Goal: Information Seeking & Learning: Find specific fact

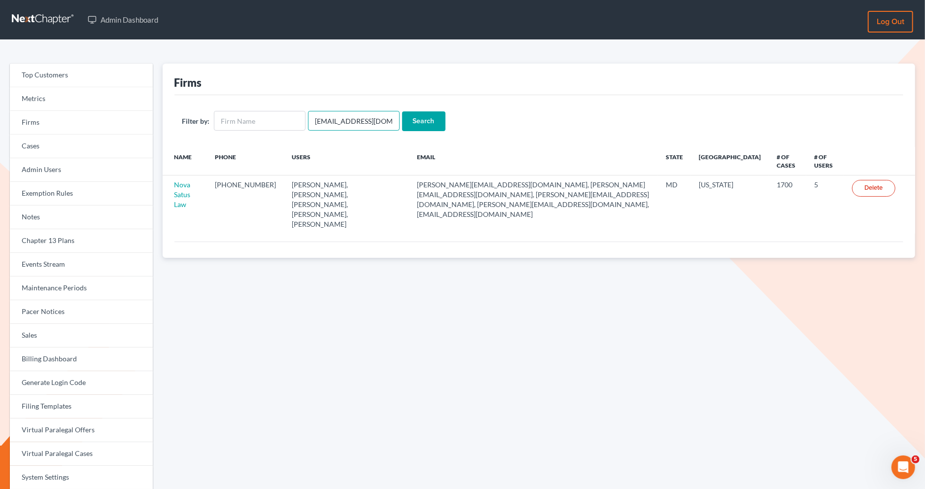
drag, startPoint x: 389, startPoint y: 122, endPoint x: 308, endPoint y: 116, distance: 81.0
click at [308, 116] on input "emabuena@gmail.com" at bounding box center [354, 121] width 92 height 20
paste input "kevin@mettalegalsolutions"
type input "[PERSON_NAME][EMAIL_ADDRESS][DOMAIN_NAME]"
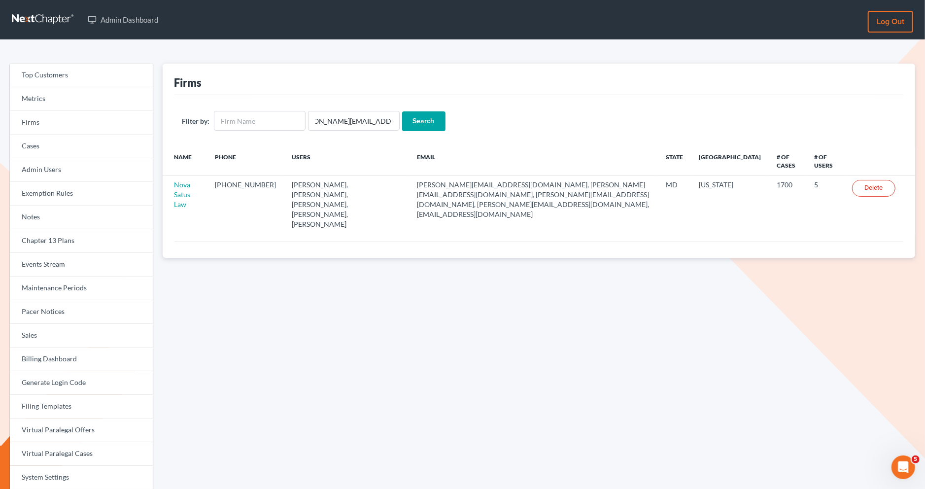
click at [421, 127] on input "Search" at bounding box center [423, 121] width 43 height 20
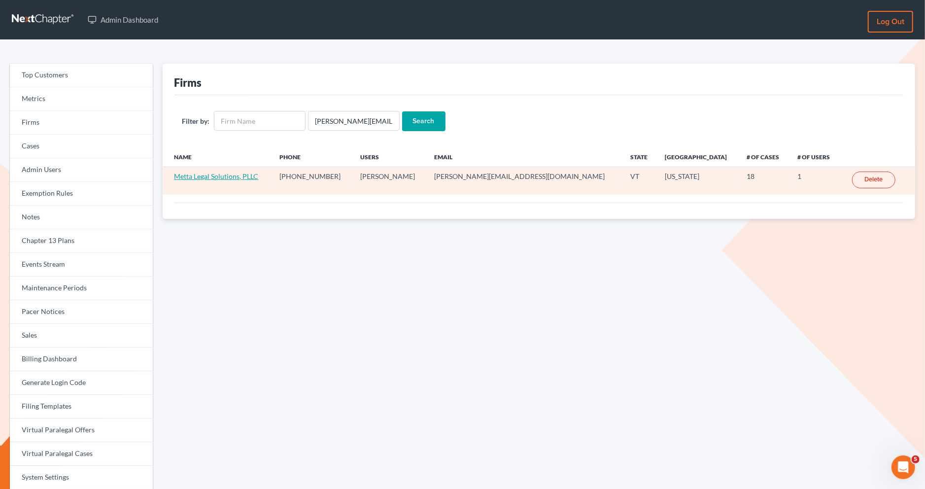
click at [228, 173] on link "Metta Legal Solutions, PLLC" at bounding box center [216, 176] width 84 height 8
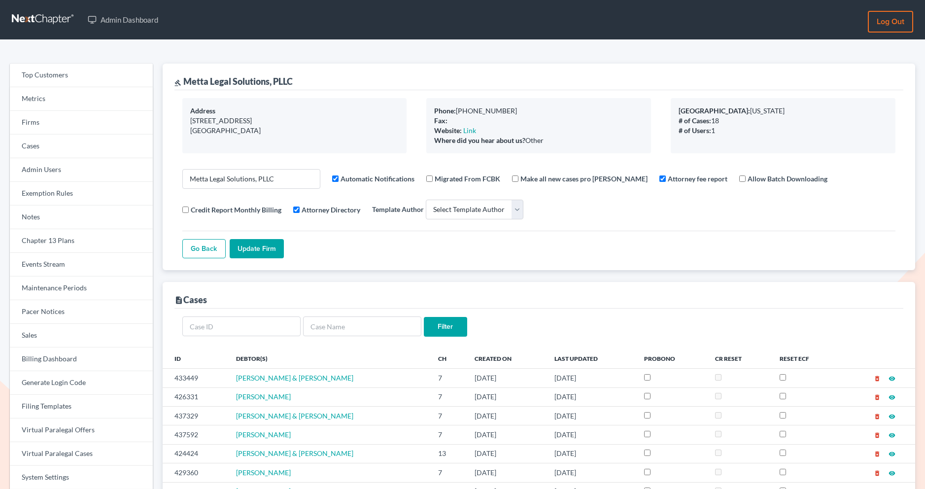
select select
click at [63, 124] on link "Firms" at bounding box center [81, 123] width 143 height 24
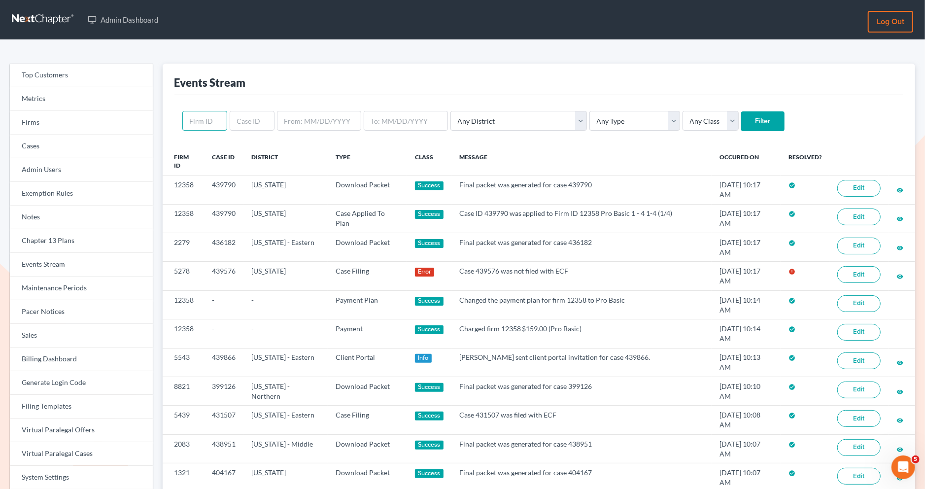
click at [212, 119] on input "text" at bounding box center [204, 121] width 45 height 20
paste input "11997"
type input "11997"
click at [741, 114] on input "Filter" at bounding box center [762, 121] width 43 height 20
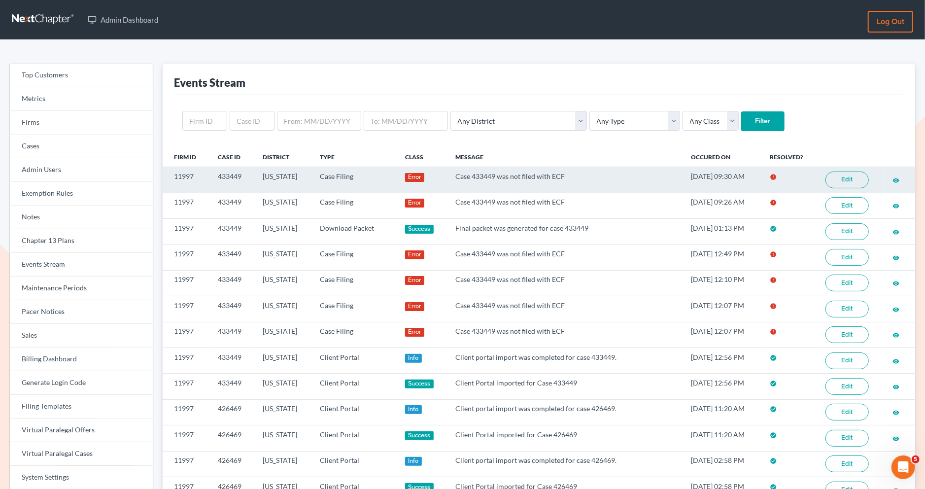
click at [854, 179] on link "Edit" at bounding box center [846, 179] width 43 height 17
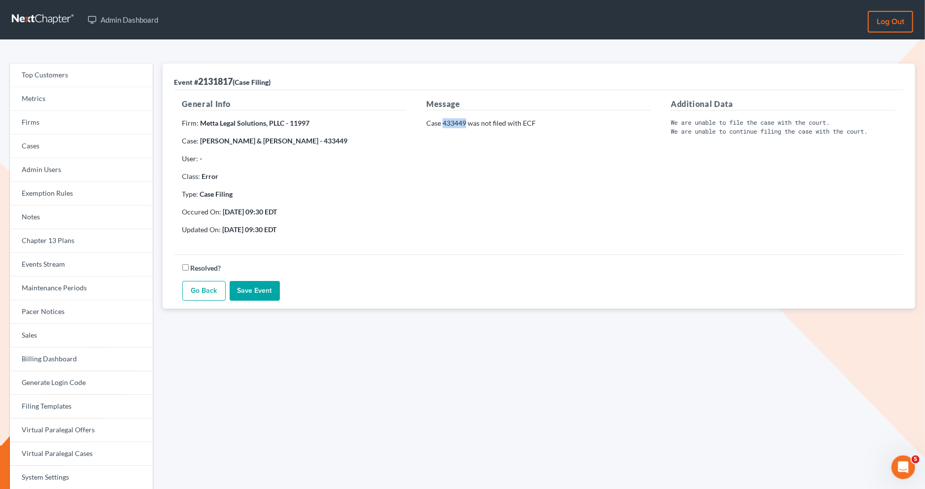
drag, startPoint x: 466, startPoint y: 122, endPoint x: 442, endPoint y: 122, distance: 23.6
click at [442, 122] on p "Case 433449 was not filed with ECF" at bounding box center [538, 123] width 225 height 10
copy p "433449"
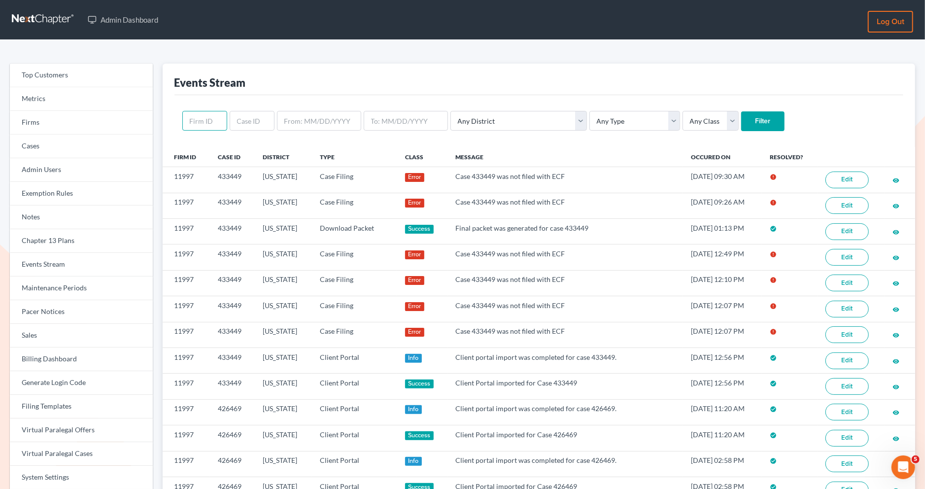
click at [203, 123] on input "text" at bounding box center [204, 121] width 45 height 20
paste input "5278"
type input "5278"
click at [741, 126] on input "Filter" at bounding box center [762, 121] width 43 height 20
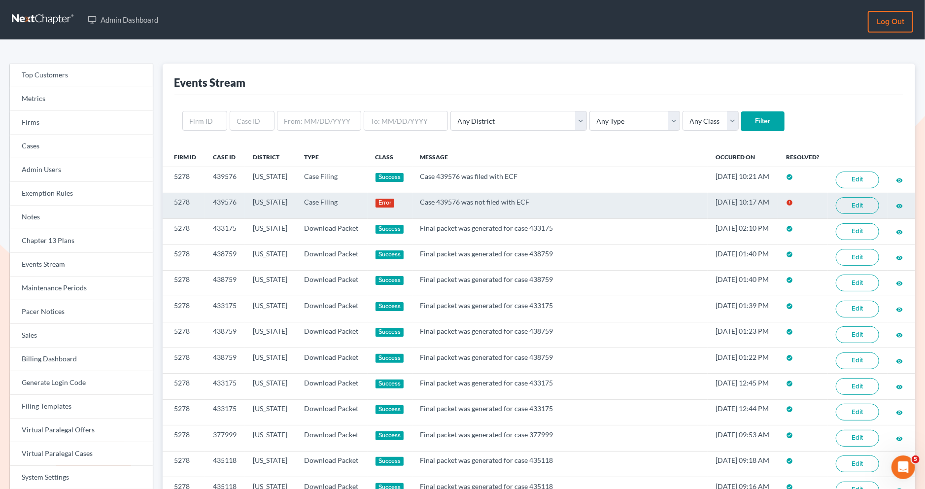
click at [846, 203] on link "Edit" at bounding box center [857, 205] width 43 height 17
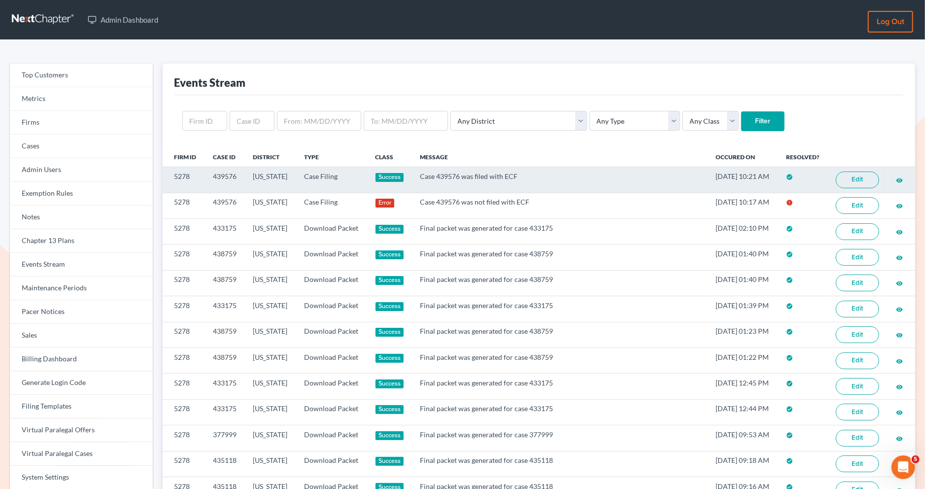
click at [852, 178] on link "Edit" at bounding box center [857, 179] width 43 height 17
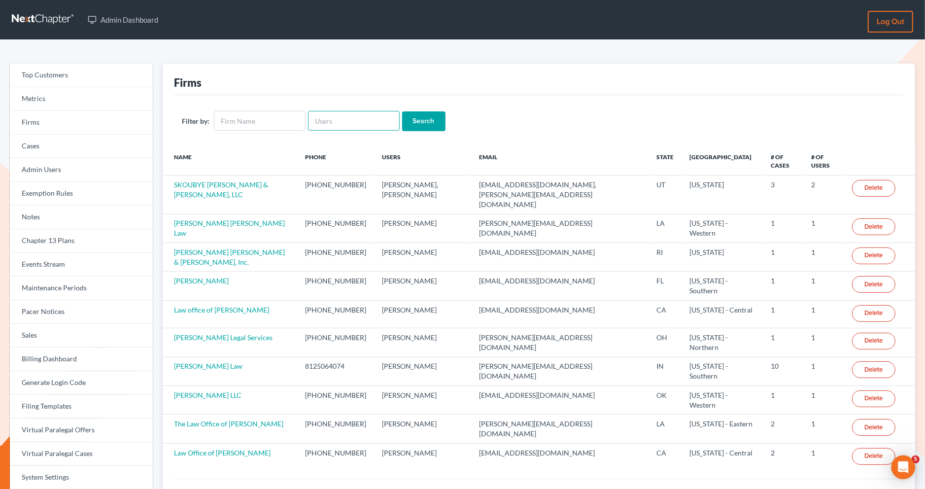
click at [318, 124] on input "text" at bounding box center [354, 121] width 92 height 20
paste input "[PERSON_NAME] Law"
type input "[PERSON_NAME] Law"
drag, startPoint x: 359, startPoint y: 122, endPoint x: 283, endPoint y: 117, distance: 76.0
click at [284, 119] on form "Filter by: [PERSON_NAME] Law Search" at bounding box center [538, 121] width 713 height 20
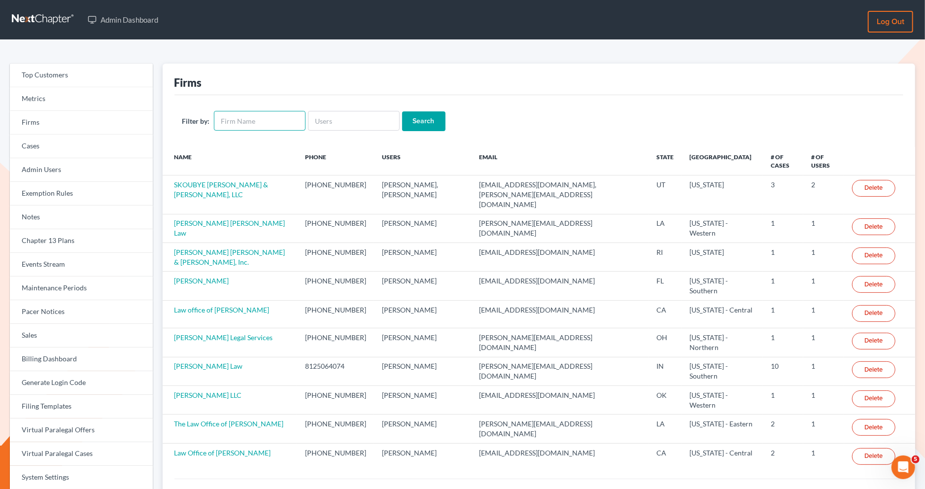
click at [283, 125] on input "text" at bounding box center [260, 121] width 92 height 20
paste input "[PERSON_NAME] Law"
type input "[PERSON_NAME] Law"
click at [423, 122] on input "Search" at bounding box center [423, 121] width 43 height 20
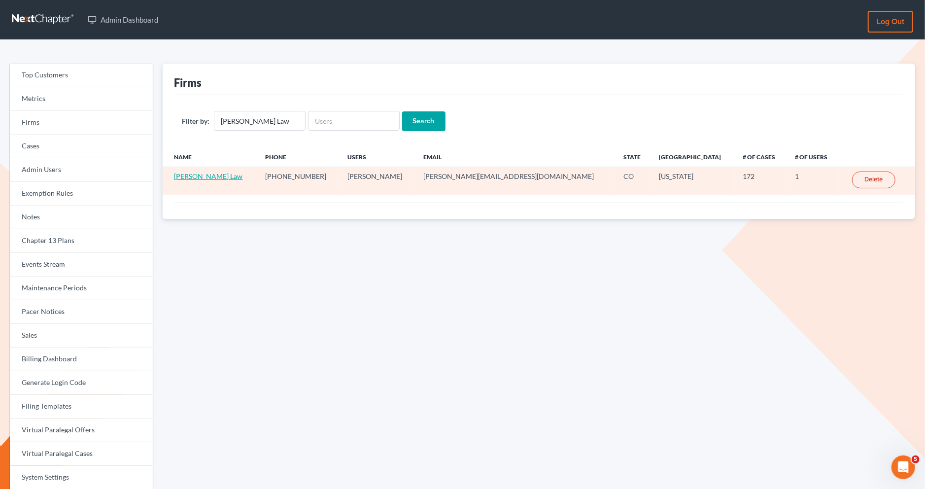
click at [205, 176] on link "Kinnaird Law" at bounding box center [208, 176] width 68 height 8
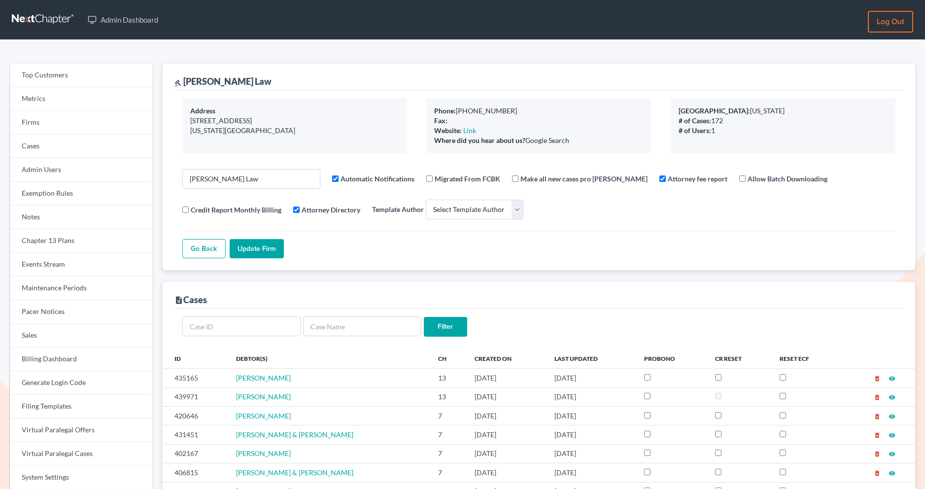
select select
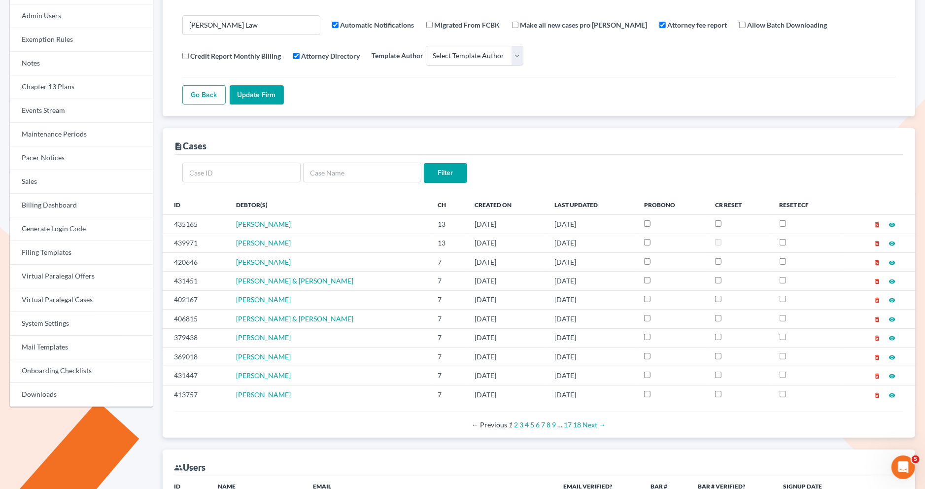
scroll to position [382, 0]
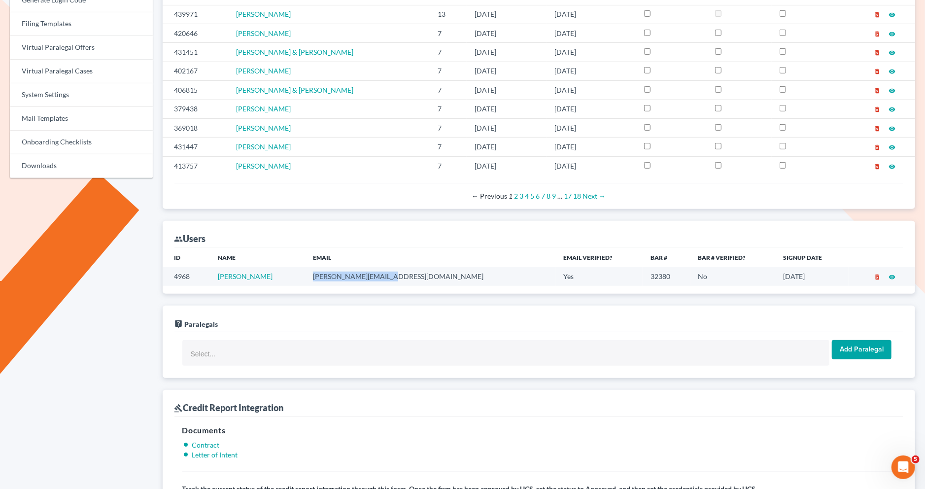
drag, startPoint x: 400, startPoint y: 270, endPoint x: 328, endPoint y: 270, distance: 71.4
click at [328, 270] on td "jason@kinnairdlaw.com" at bounding box center [430, 276] width 251 height 18
copy td "jason@kinnairdlaw.com"
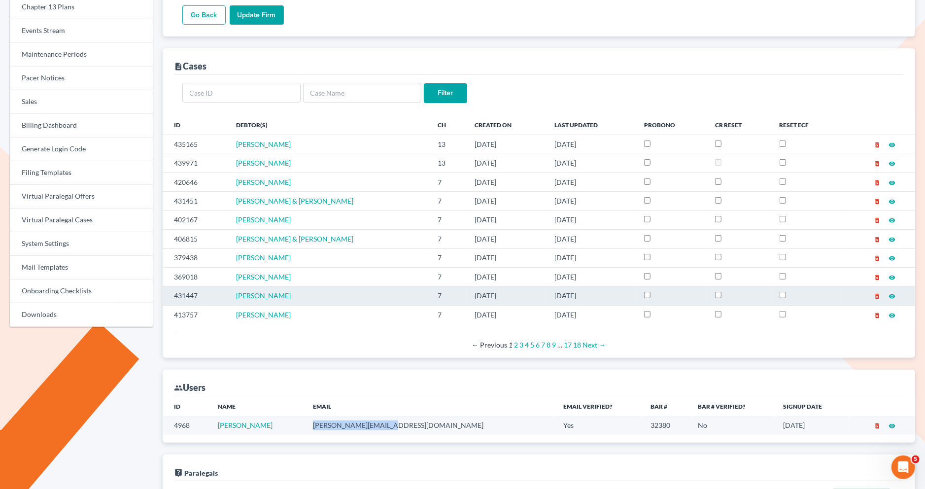
scroll to position [56, 0]
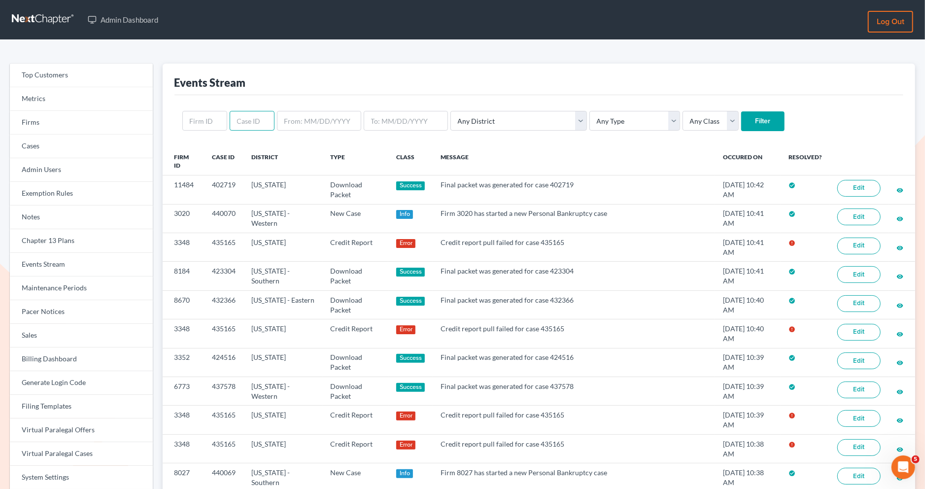
click at [237, 119] on input "text" at bounding box center [252, 121] width 45 height 20
paste input "3348"
type input "3348"
drag, startPoint x: 257, startPoint y: 122, endPoint x: 228, endPoint y: 122, distance: 29.1
click at [230, 122] on input "3348" at bounding box center [252, 121] width 45 height 20
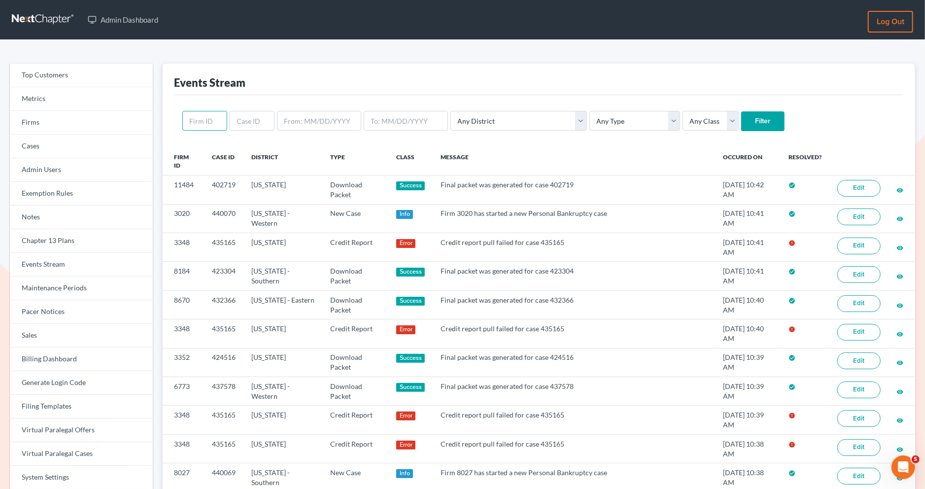
click at [193, 118] on input "text" at bounding box center [204, 121] width 45 height 20
paste input "3348"
type input "3348"
click at [741, 118] on input "Filter" at bounding box center [762, 121] width 43 height 20
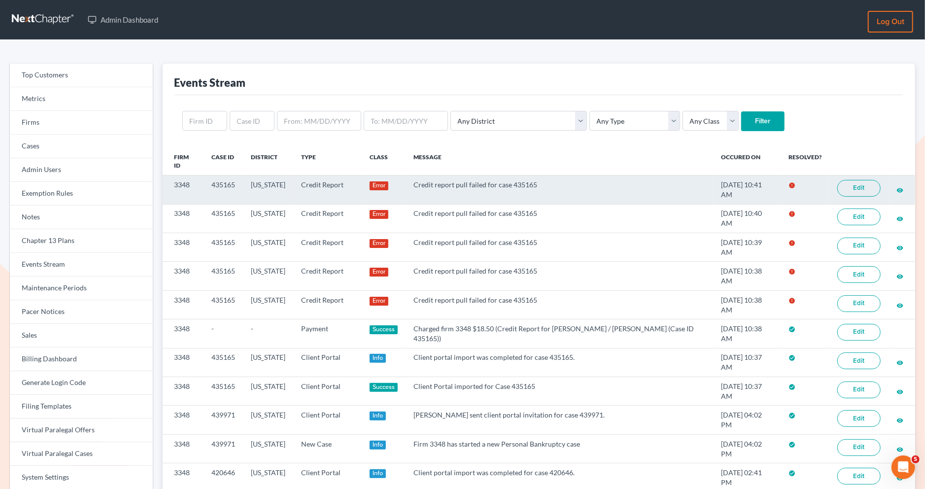
click at [848, 188] on link "Edit" at bounding box center [858, 188] width 43 height 17
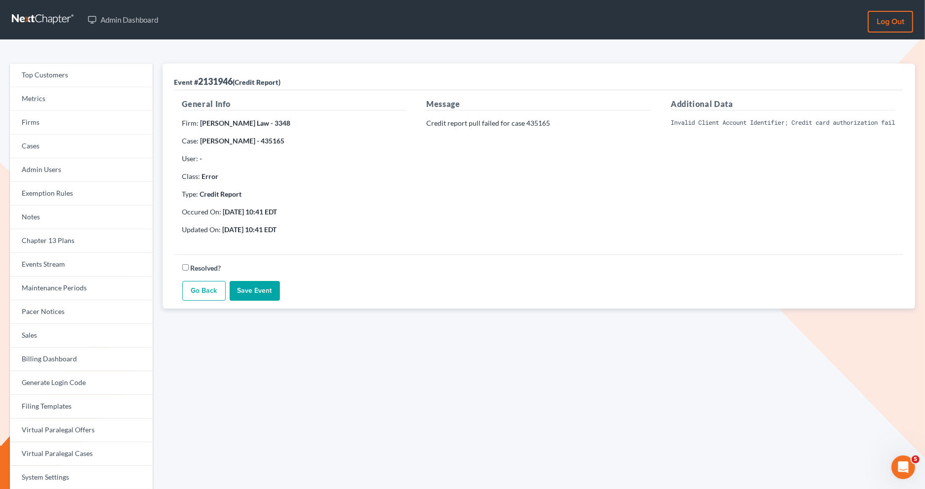
click at [708, 121] on pre "Invalid Client Account Identifier; Credit card authorization failed: The credit…" at bounding box center [783, 122] width 225 height 9
click at [717, 219] on div "Additional Data Invalid Client Account Identifier; Credit card authorization fa…" at bounding box center [783, 170] width 244 height 144
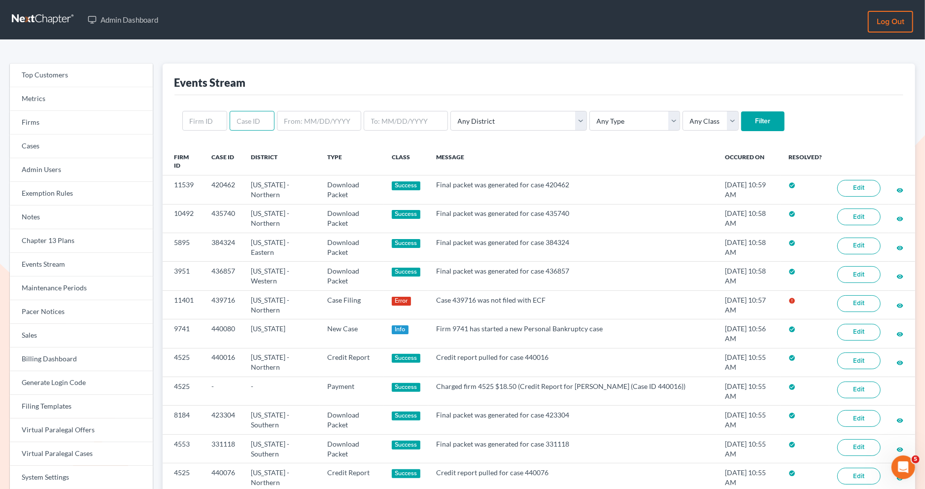
click at [235, 126] on input "text" at bounding box center [252, 121] width 45 height 20
paste input "439716"
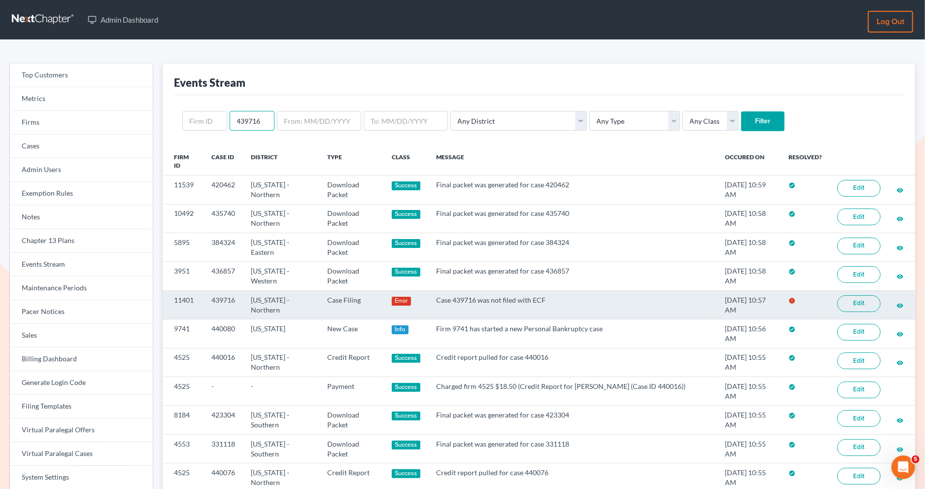
type input "439716"
click at [845, 307] on link "Edit" at bounding box center [858, 303] width 43 height 17
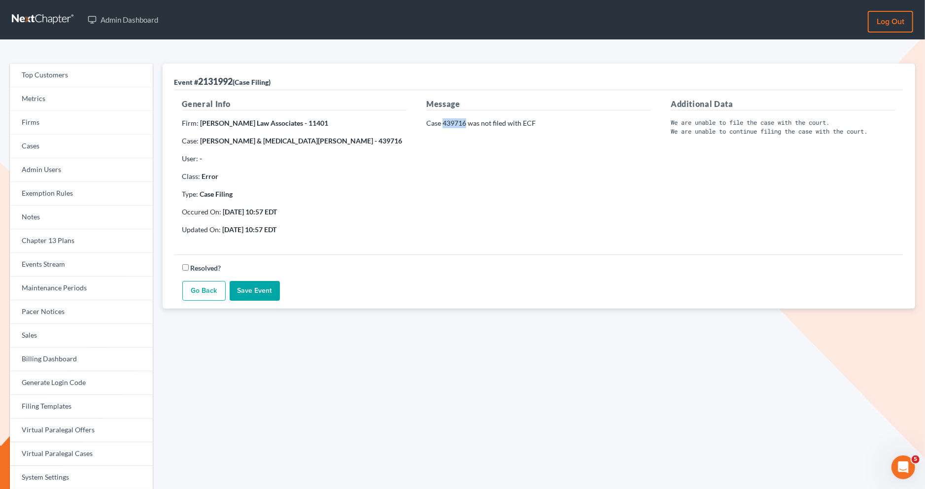
drag, startPoint x: 465, startPoint y: 124, endPoint x: 443, endPoint y: 124, distance: 21.2
click at [443, 124] on p "Case 439716 was not filed with ECF" at bounding box center [538, 123] width 225 height 10
copy p "439716"
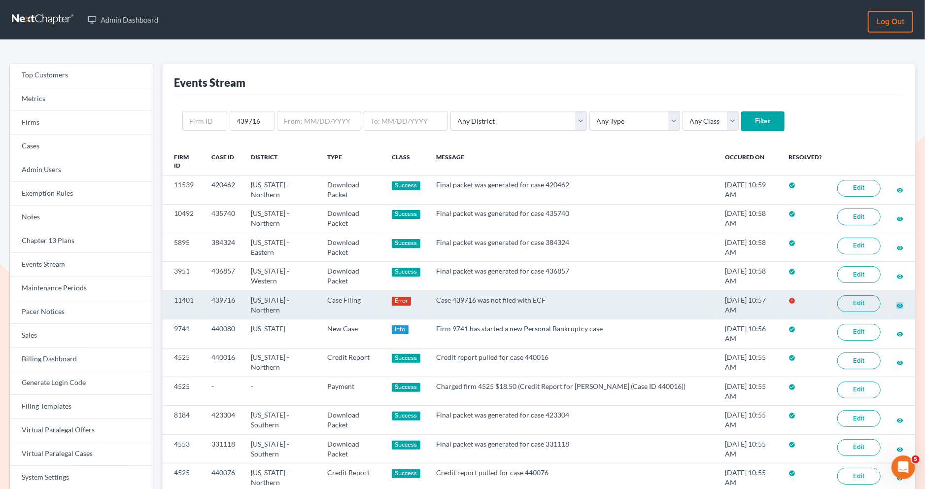
click at [860, 301] on link "Edit" at bounding box center [858, 303] width 43 height 17
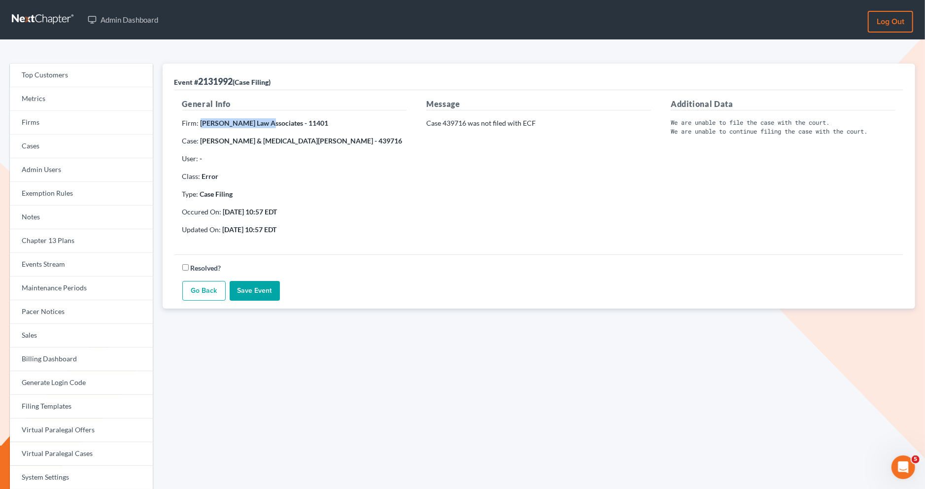
drag, startPoint x: 260, startPoint y: 123, endPoint x: 200, endPoint y: 123, distance: 60.1
click at [201, 123] on strong "Kirk Law Associates - 11401" at bounding box center [265, 123] width 128 height 8
copy strong "Kirk Law Associates"
click at [66, 126] on link "Firms" at bounding box center [81, 123] width 143 height 24
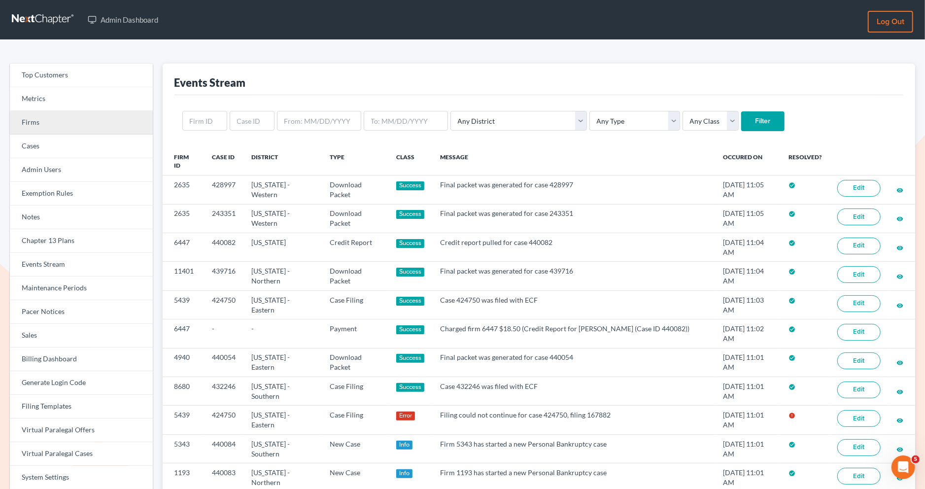
click at [100, 127] on link "Firms" at bounding box center [81, 123] width 143 height 24
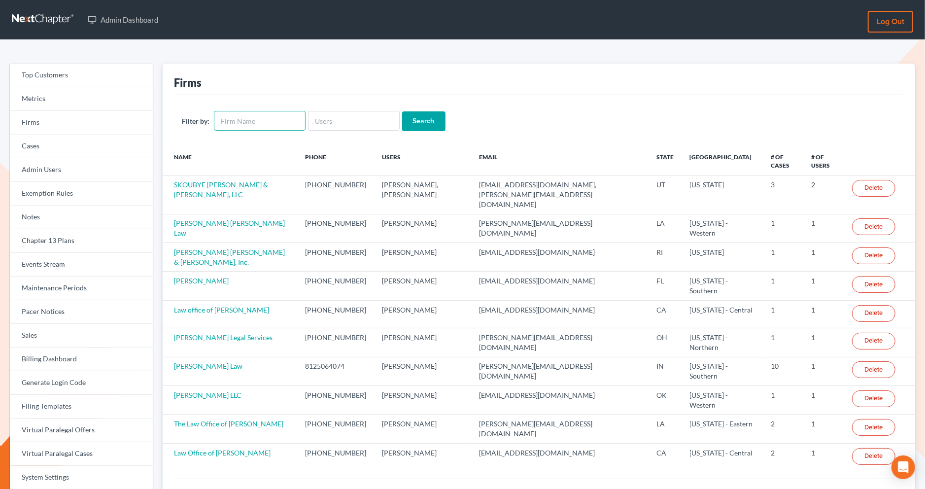
click at [237, 116] on input "text" at bounding box center [260, 121] width 92 height 20
paste input "[PERSON_NAME] Law Associates"
type input "[PERSON_NAME] Law Associates"
click at [429, 126] on input "Search" at bounding box center [423, 121] width 43 height 20
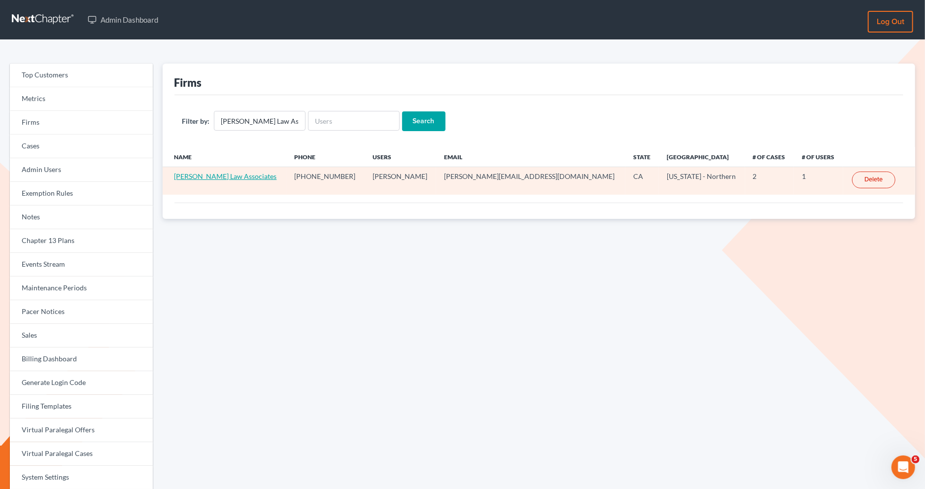
click at [196, 177] on link "[PERSON_NAME] Law Associates" at bounding box center [225, 176] width 102 height 8
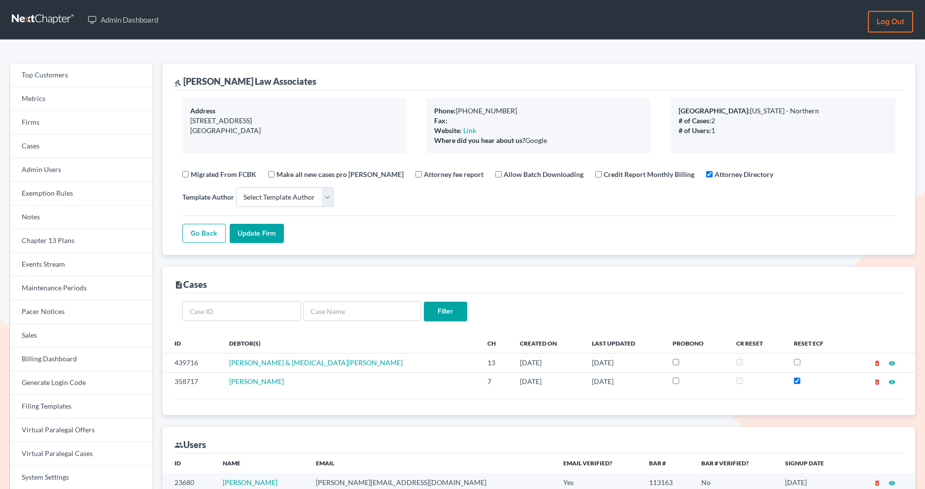
select select
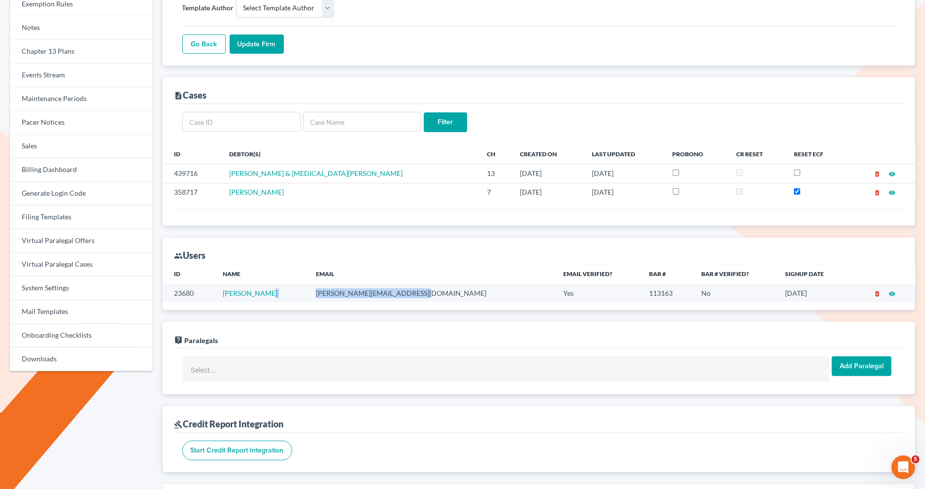
drag, startPoint x: 412, startPoint y: 293, endPoint x: 304, endPoint y: 292, distance: 108.4
click at [304, 293] on tr "23680 [PERSON_NAME] [PERSON_NAME][EMAIL_ADDRESS][DOMAIN_NAME] Yes 113163 No [DA…" at bounding box center [539, 293] width 753 height 18
copy tr "[PERSON_NAME][EMAIL_ADDRESS][DOMAIN_NAME]"
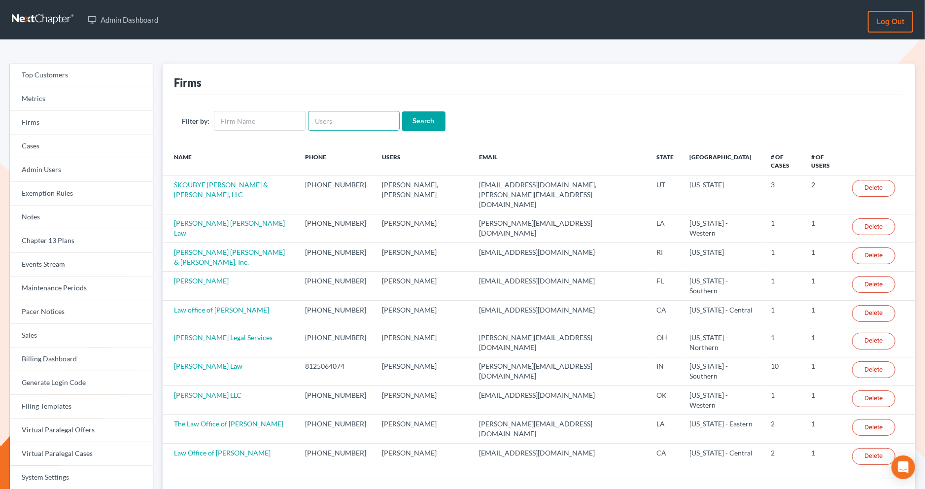
click at [324, 115] on input "text" at bounding box center [354, 121] width 92 height 20
paste input "andrea@andreahenninglaw.com"
type input "andrea@andreahenninglaw.com"
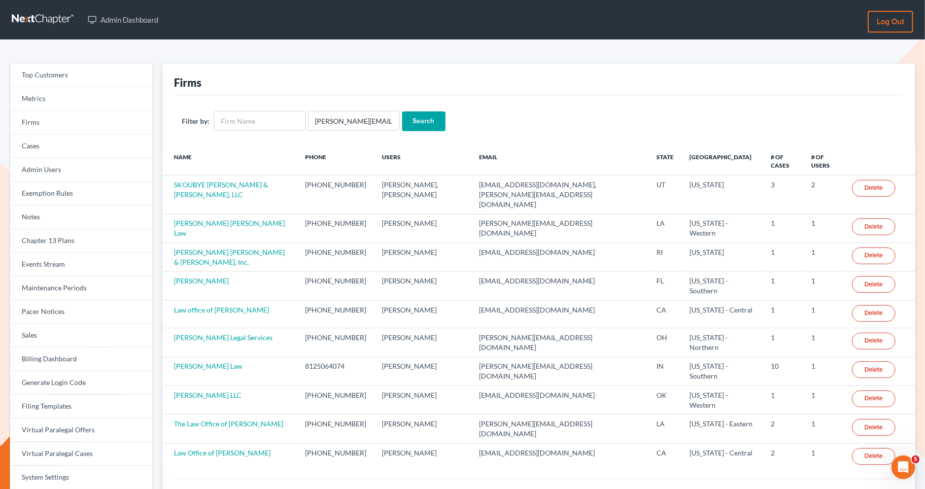
click at [423, 126] on input "Search" at bounding box center [423, 121] width 43 height 20
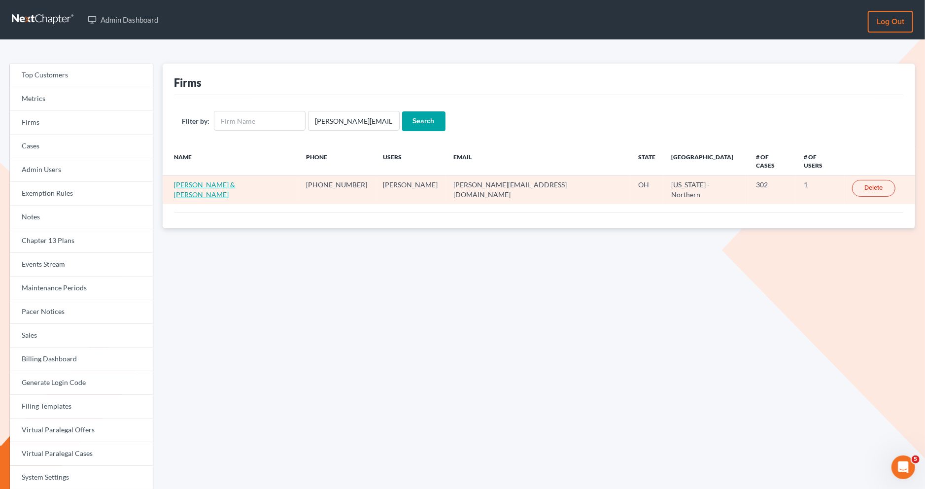
click at [235, 180] on link "[PERSON_NAME] & [PERSON_NAME]" at bounding box center [204, 189] width 61 height 18
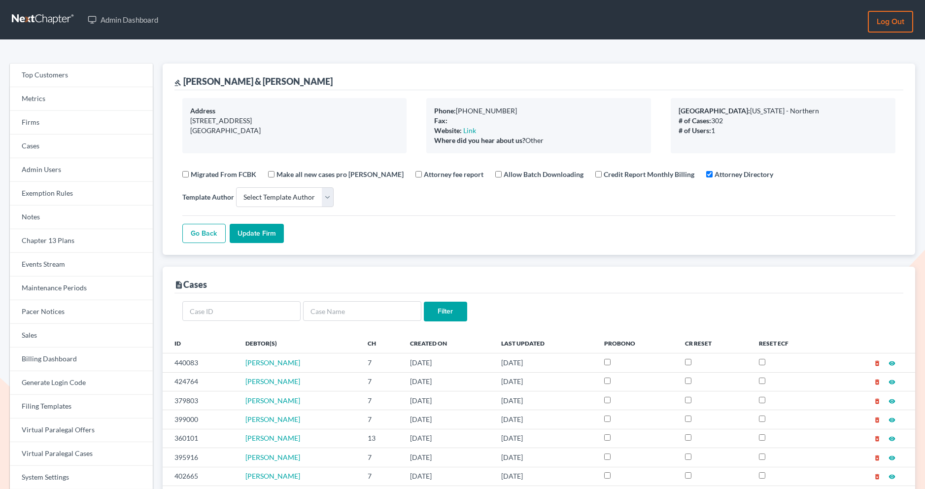
select select
drag, startPoint x: 262, startPoint y: 80, endPoint x: 183, endPoint y: 79, distance: 79.3
click at [183, 79] on div "gavel Huffman, Kelley & Brock" at bounding box center [538, 77] width 729 height 27
copy div "Huffman, Kelley & Brock"
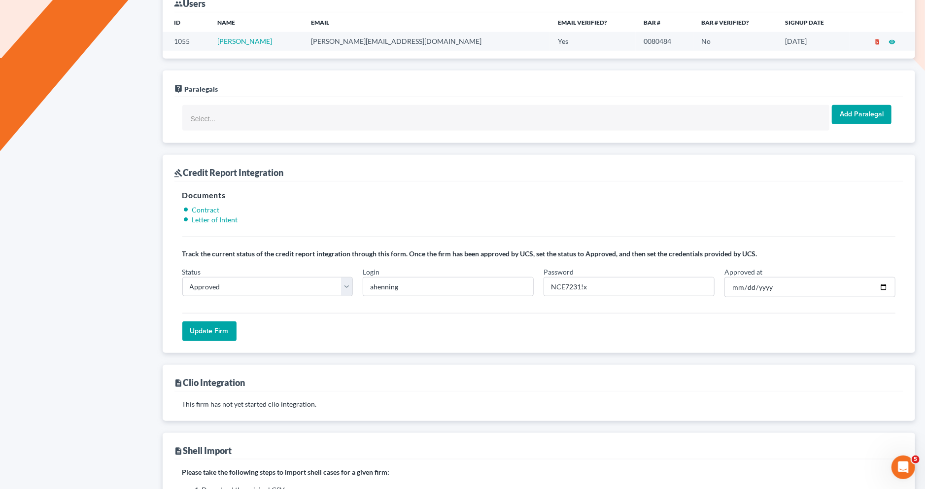
scroll to position [625, 0]
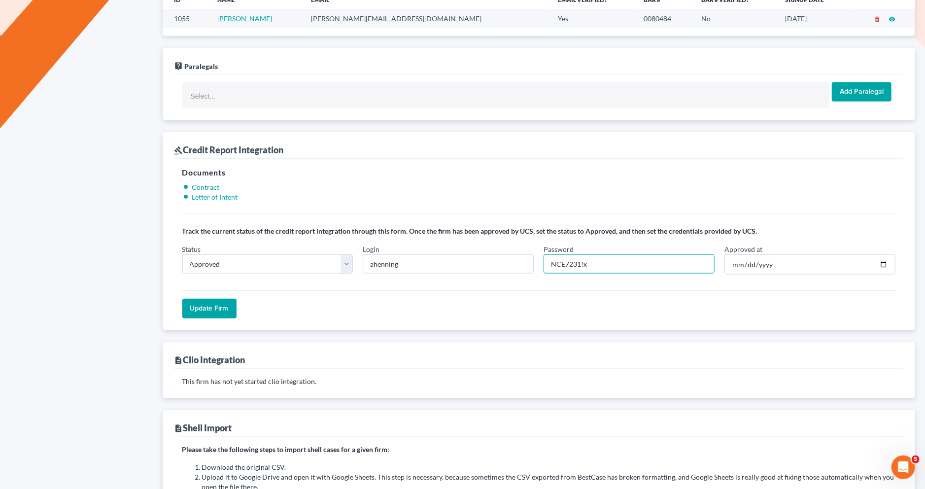
drag, startPoint x: 580, startPoint y: 260, endPoint x: 534, endPoint y: 259, distance: 46.3
click at [534, 259] on div "Status In Progress Not Approved Approved Retry Login ahenning Password NCE7231!…" at bounding box center [538, 263] width 723 height 39
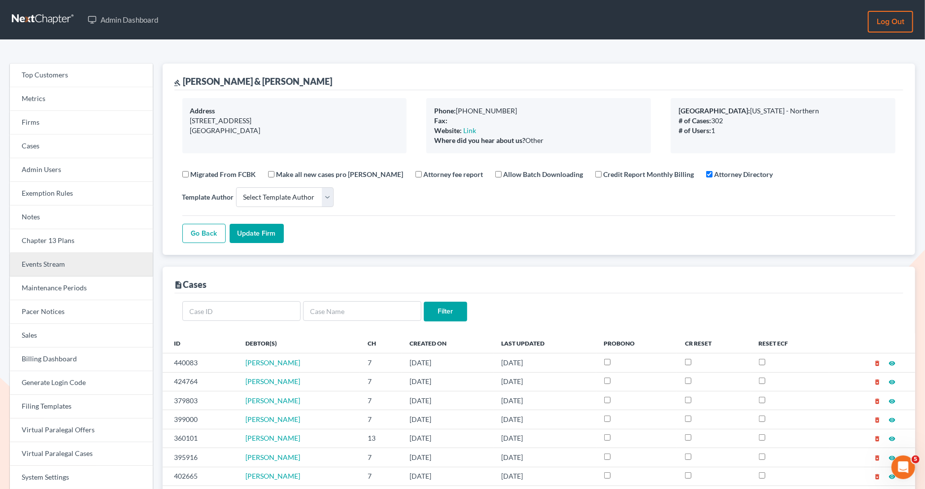
click at [101, 271] on link "Events Stream" at bounding box center [81, 265] width 143 height 24
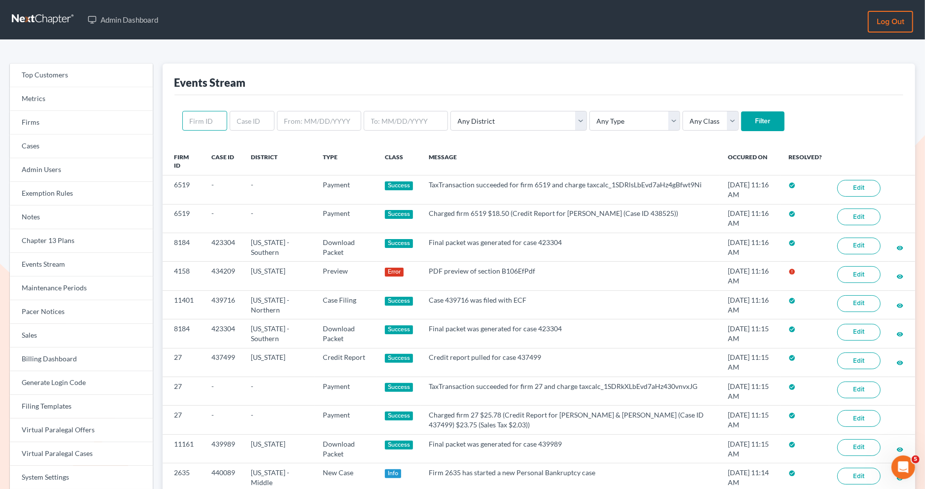
click at [203, 117] on input "text" at bounding box center [204, 121] width 45 height 20
paste input "1193"
type input "1193"
click at [741, 125] on input "Filter" at bounding box center [762, 121] width 43 height 20
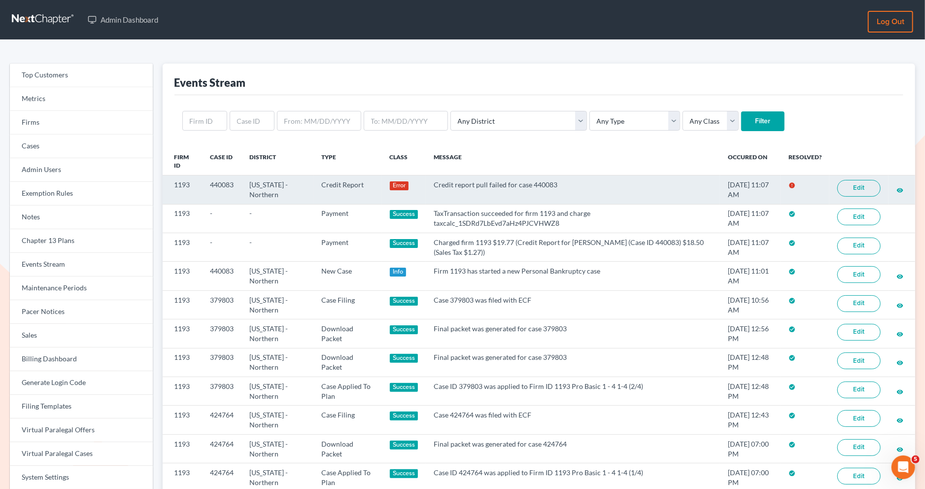
click at [858, 187] on link "Edit" at bounding box center [858, 188] width 43 height 17
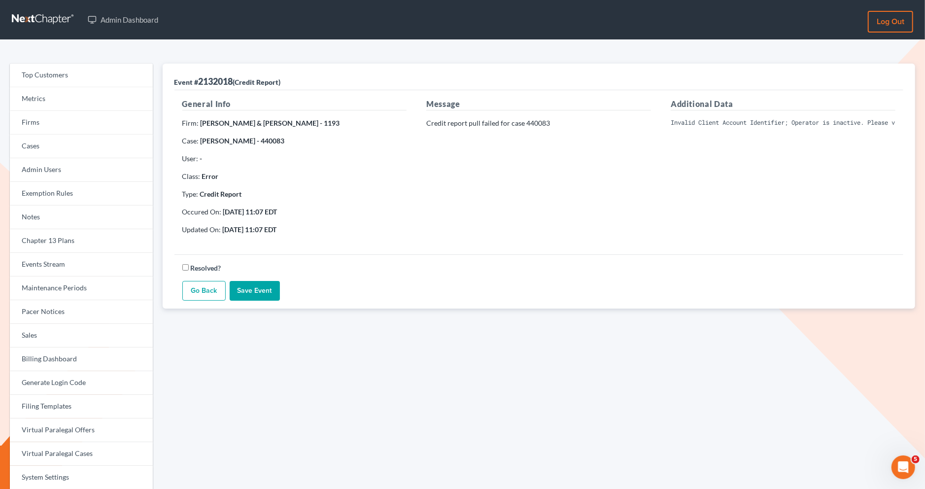
scroll to position [0, 156]
drag, startPoint x: 669, startPoint y: 125, endPoint x: 959, endPoint y: 132, distance: 290.3
click at [924, 132] on html "Admin Dashboard Log out Top Customers Metrics Firms Cases Admin Users Exemption…" at bounding box center [462, 304] width 925 height 609
copy pre "Invalid Client Account Identifier; Operator is inactive. Please visit our websi…"
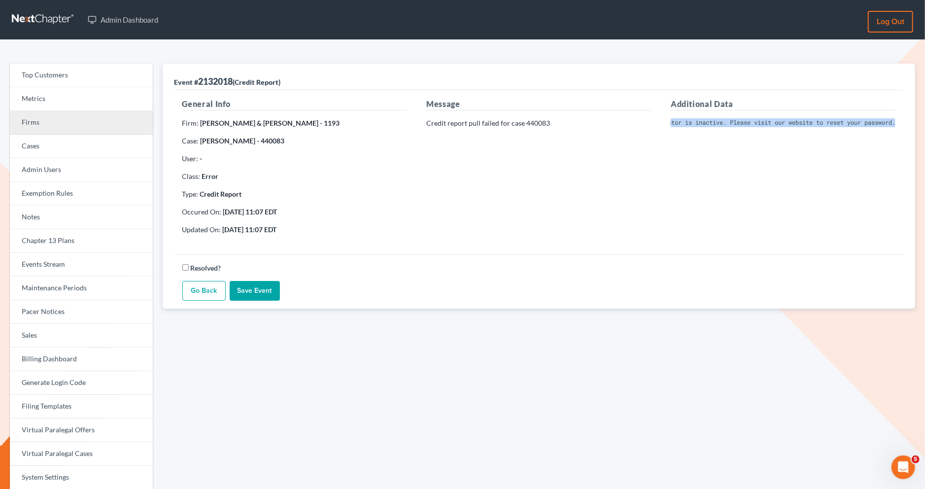
click at [43, 120] on link "Firms" at bounding box center [81, 123] width 143 height 24
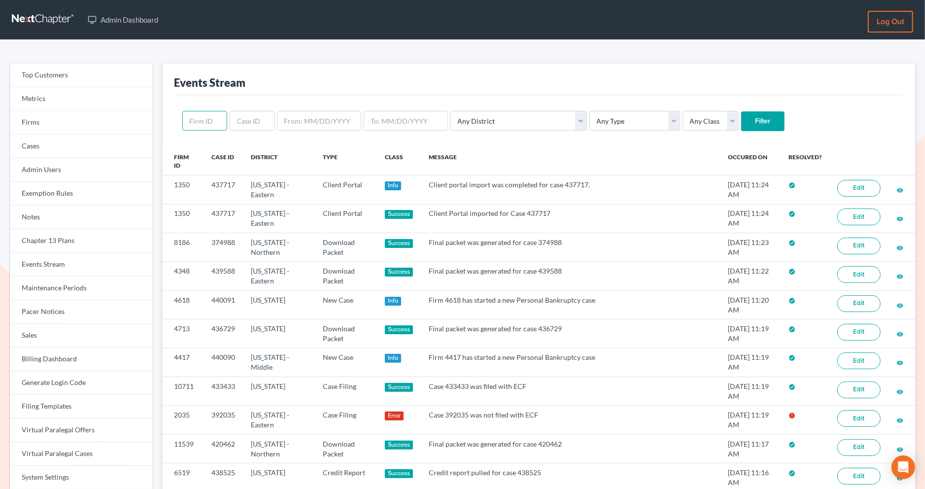
click at [205, 122] on input "text" at bounding box center [204, 121] width 45 height 20
paste input "392035"
type input "392035"
click at [245, 126] on input "text" at bounding box center [252, 121] width 45 height 20
paste input "392035"
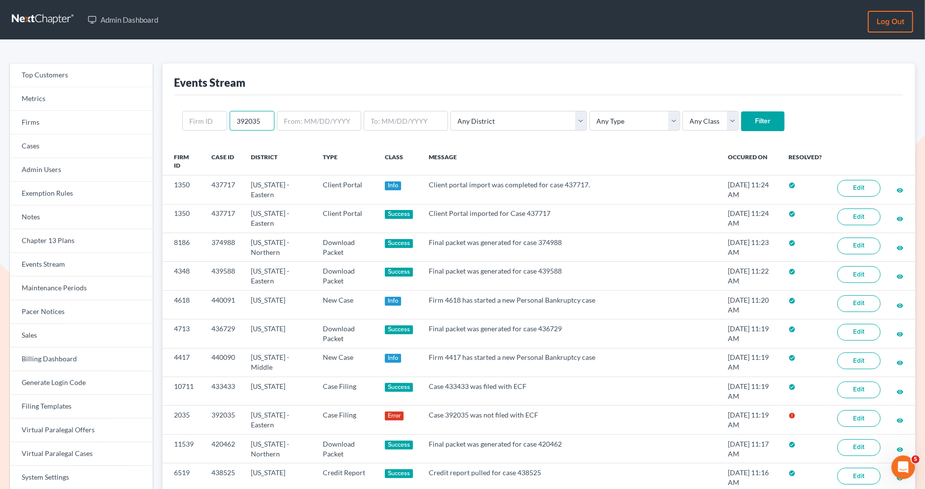
type input "392035"
click at [741, 123] on input "Filter" at bounding box center [762, 121] width 43 height 20
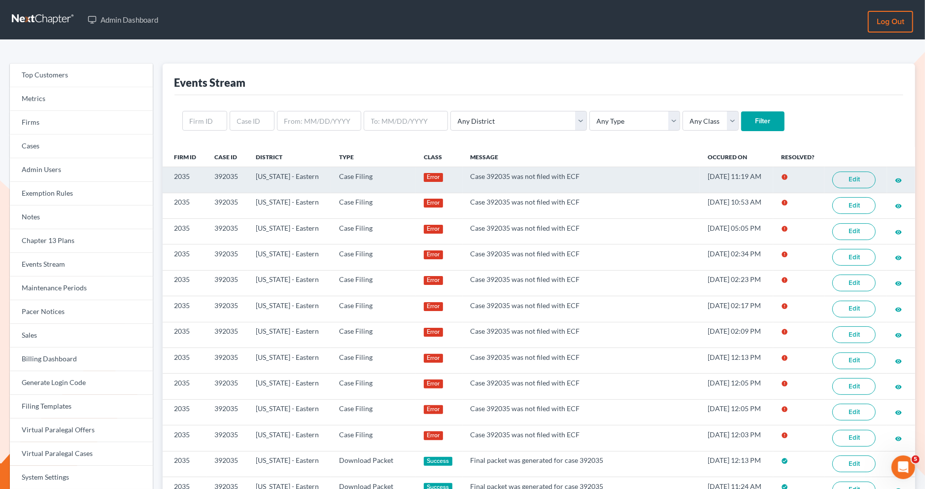
click at [845, 180] on link "Edit" at bounding box center [853, 179] width 43 height 17
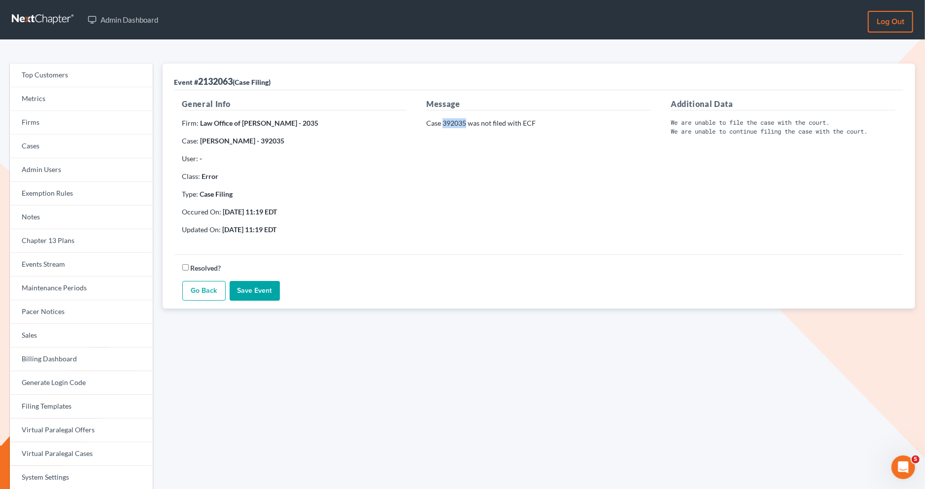
drag, startPoint x: 466, startPoint y: 122, endPoint x: 443, endPoint y: 122, distance: 22.7
click at [443, 122] on p "Case 392035 was not filed with ECF" at bounding box center [538, 123] width 225 height 10
copy p "392035"
click at [463, 113] on div "Message Case 392035 was not filed with ECF" at bounding box center [538, 170] width 244 height 144
drag, startPoint x: 466, startPoint y: 123, endPoint x: 442, endPoint y: 125, distance: 23.7
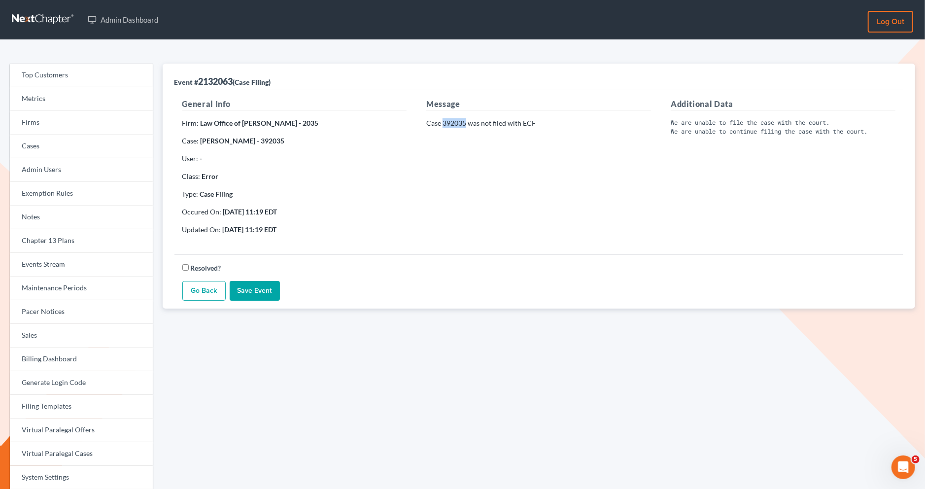
click at [442, 125] on p "Case 392035 was not filed with ECF" at bounding box center [538, 123] width 225 height 10
copy p "392035"
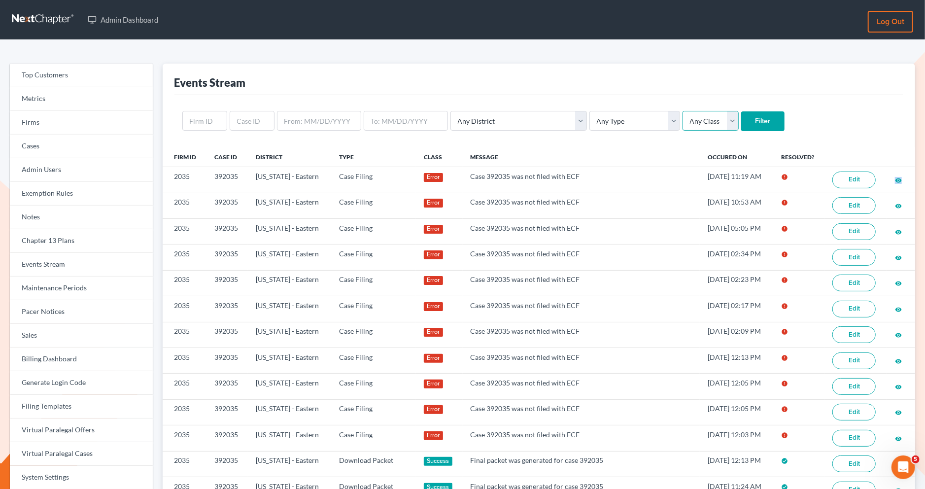
click at [682, 119] on select "Any Class Success Error Info" at bounding box center [710, 121] width 56 height 20
select select "success"
click at [682, 111] on select "Any Class Success Error Info" at bounding box center [710, 121] width 56 height 20
click at [682, 120] on select "Any Class Success Error Info" at bounding box center [710, 121] width 56 height 20
select select
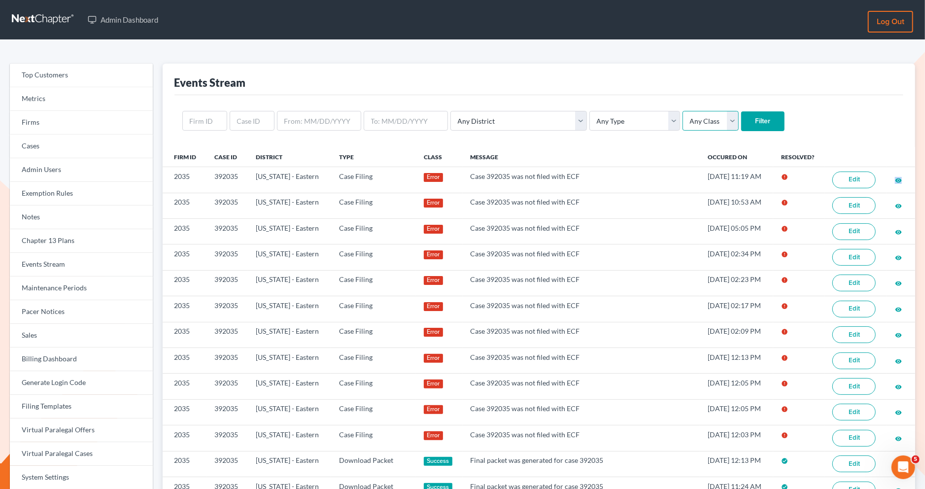
click at [682, 111] on select "Any Class Success Error Info" at bounding box center [710, 121] width 56 height 20
click at [606, 122] on select "Any Type Case Applied To Plan Case Archive Case Duplicate Case Filing Chapter 1…" at bounding box center [634, 121] width 91 height 20
select select "case_filing"
click at [589, 111] on select "Any Type Case Applied To Plan Case Archive Case Duplicate Case Filing Chapter 1…" at bounding box center [634, 121] width 91 height 20
click at [537, 126] on select "Any District Alabama - Middle Alabama - Northern Alabama - Southern Alaska Ariz…" at bounding box center [518, 121] width 136 height 20
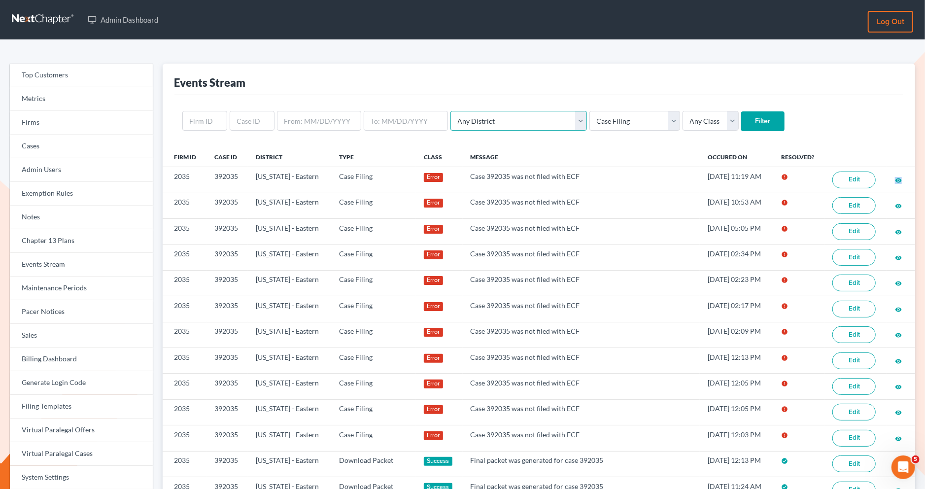
select select "56"
click at [450, 111] on select "Any District Alabama - Middle Alabama - Northern Alabama - Southern Alaska Ariz…" at bounding box center [518, 121] width 136 height 20
click at [741, 125] on input "Filter" at bounding box center [762, 121] width 43 height 20
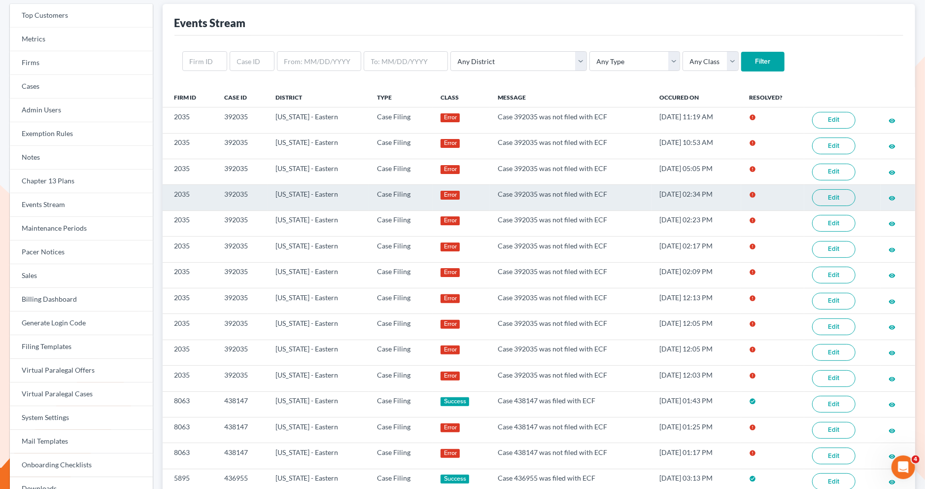
scroll to position [66, 0]
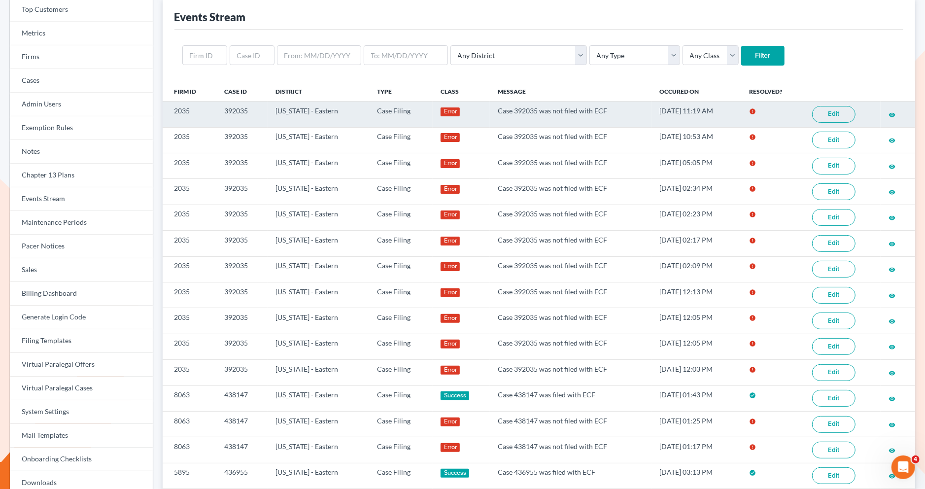
click at [827, 111] on link "Edit" at bounding box center [833, 114] width 43 height 17
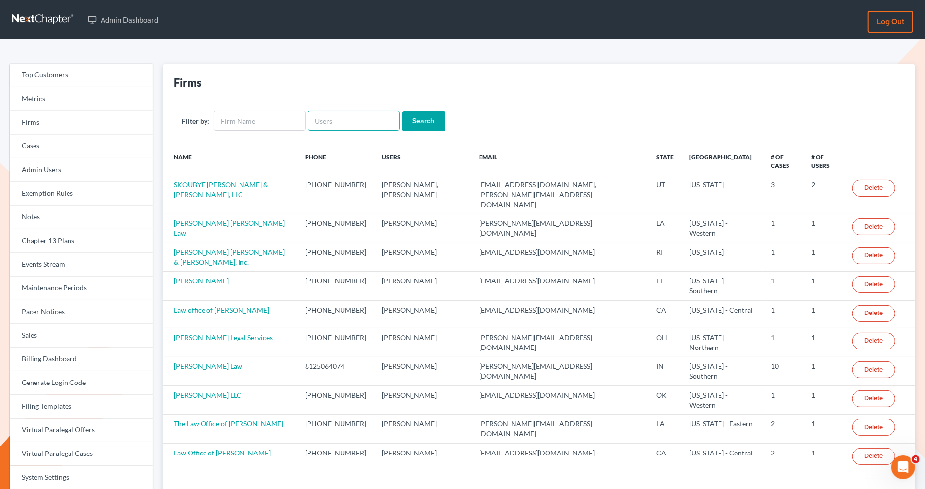
click at [317, 119] on input "text" at bounding box center [354, 121] width 92 height 20
paste input "[PERSON_NAME]"
type input "[PERSON_NAME]"
click at [412, 113] on input "Search" at bounding box center [423, 121] width 43 height 20
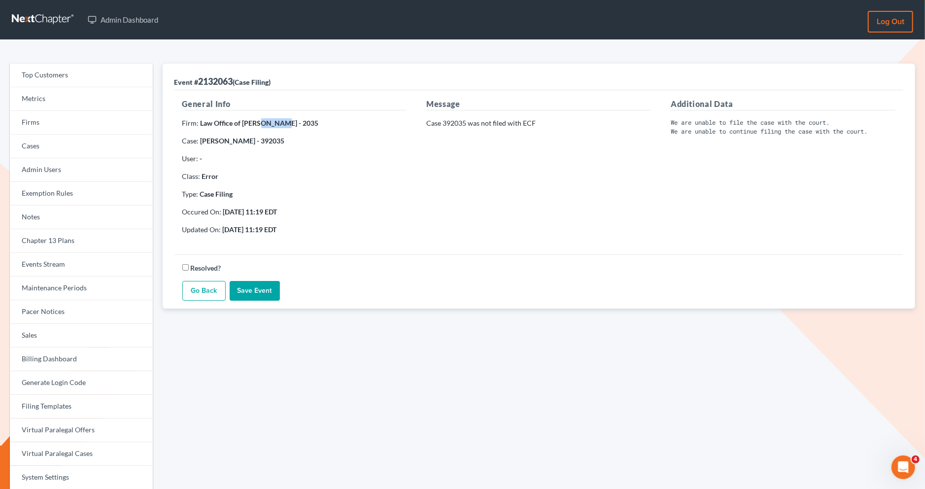
drag, startPoint x: 278, startPoint y: 122, endPoint x: 259, endPoint y: 122, distance: 19.2
click at [259, 122] on strong "Law Office of [PERSON_NAME] - 2035" at bounding box center [260, 123] width 118 height 8
copy strong "[PERSON_NAME]"
click at [267, 119] on strong "Law Office of John Garzon - 2035" at bounding box center [260, 123] width 118 height 8
drag, startPoint x: 279, startPoint y: 123, endPoint x: 256, endPoint y: 123, distance: 23.2
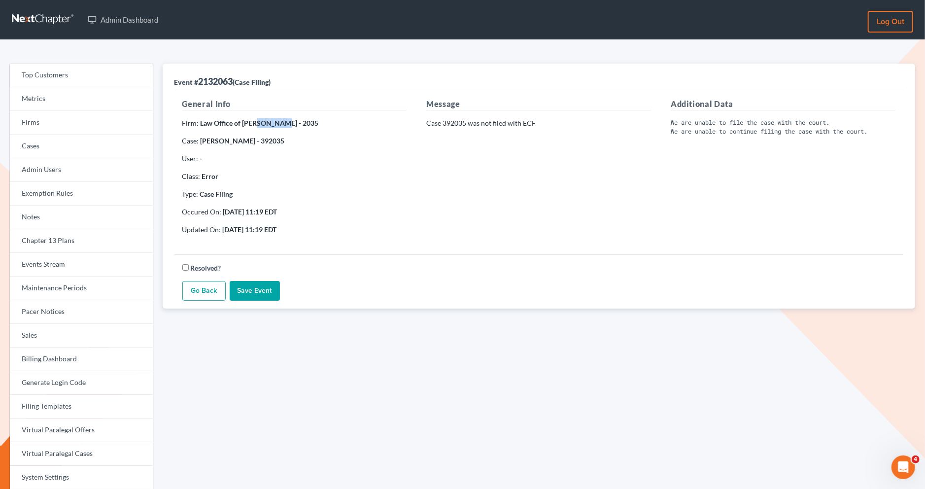
click at [256, 123] on strong "Law Office of John Garzon - 2035" at bounding box center [260, 123] width 118 height 8
copy strong "[PERSON_NAME]"
click at [99, 122] on link "Firms" at bounding box center [81, 123] width 143 height 24
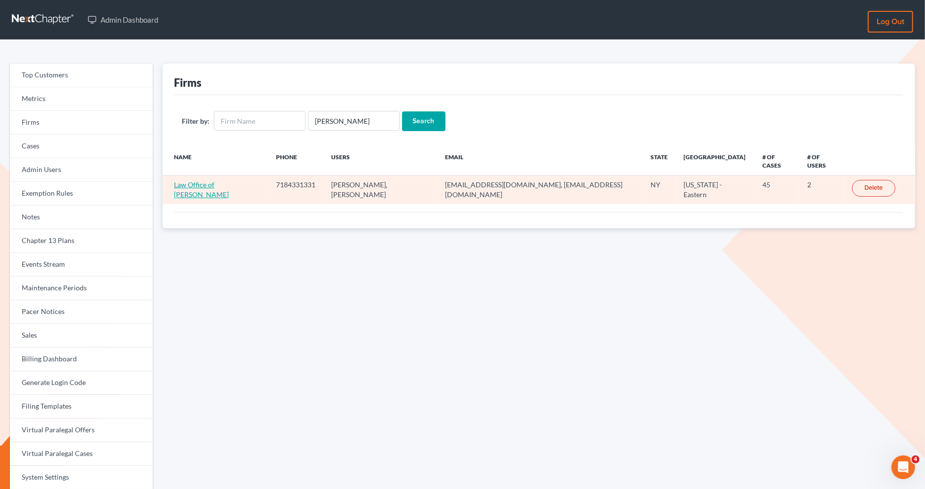
click at [209, 180] on link "Law Office of [PERSON_NAME]" at bounding box center [201, 189] width 55 height 18
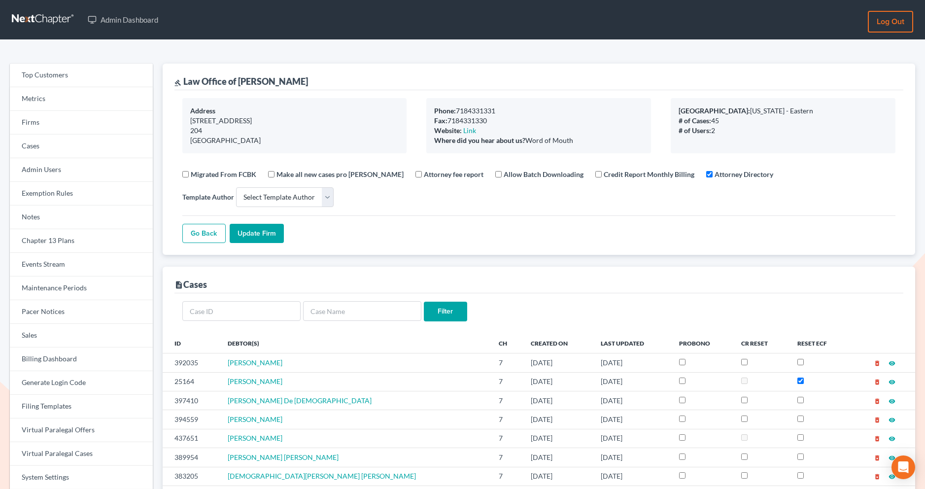
select select
click at [86, 263] on link "Events Stream" at bounding box center [81, 265] width 143 height 24
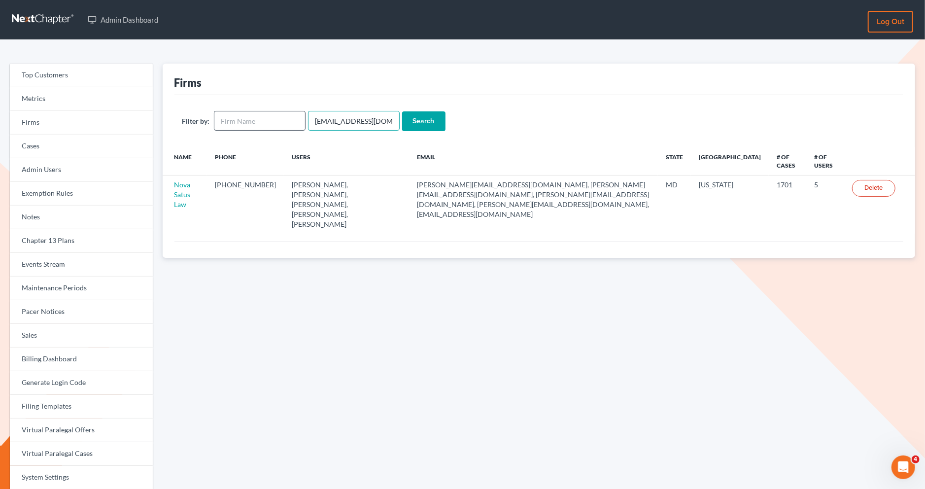
drag, startPoint x: 381, startPoint y: 121, endPoint x: 300, endPoint y: 121, distance: 81.3
click at [300, 121] on form "Filter by: emabuena@gmail.com Search" at bounding box center [538, 121] width 713 height 20
paste input "amy@montejwhite"
type input "amy@montejwhite.com"
click at [423, 115] on input "Search" at bounding box center [423, 121] width 43 height 20
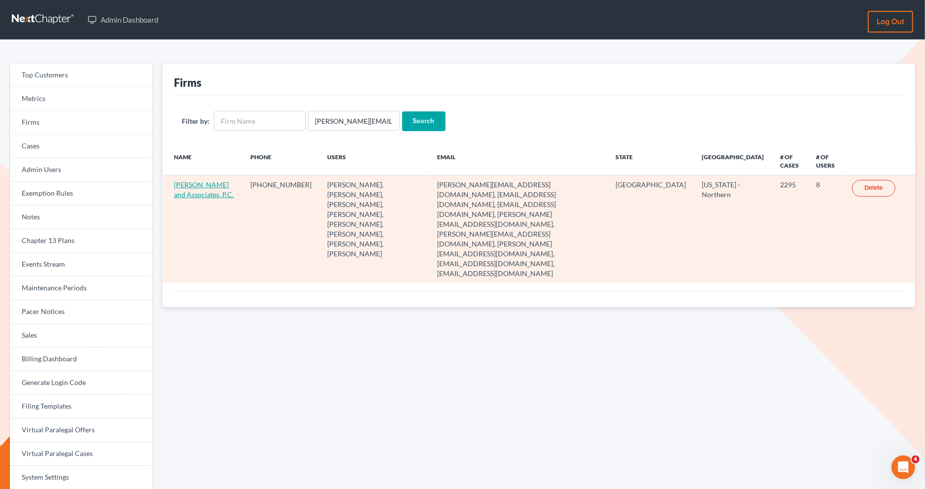
click at [192, 187] on link "Monte J. White and Associates, P.C." at bounding box center [204, 189] width 60 height 18
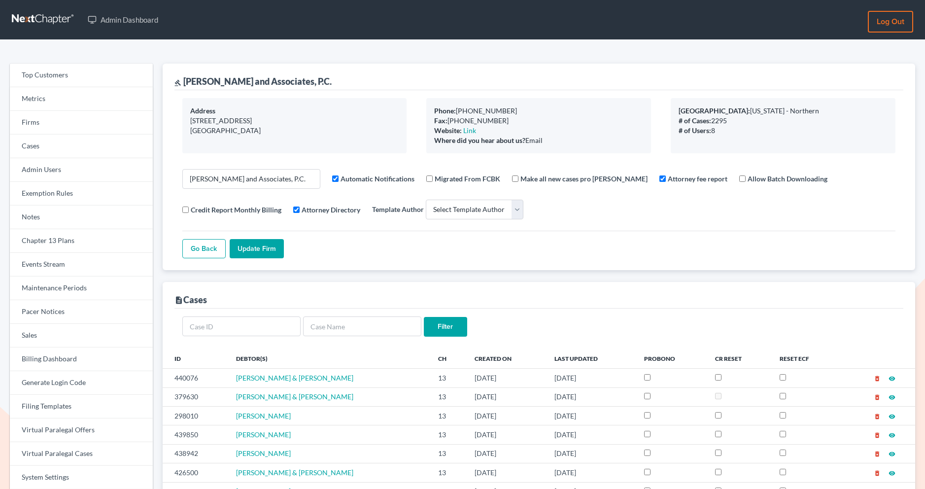
select select
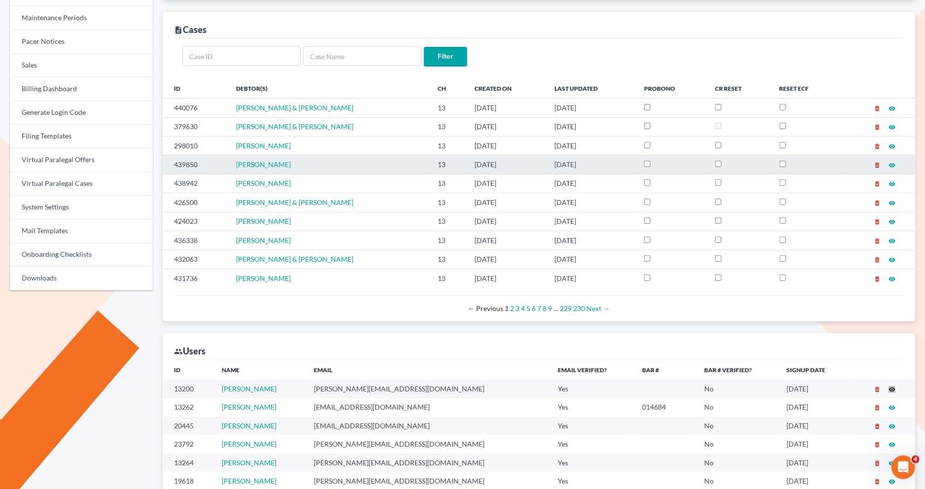
scroll to position [251, 0]
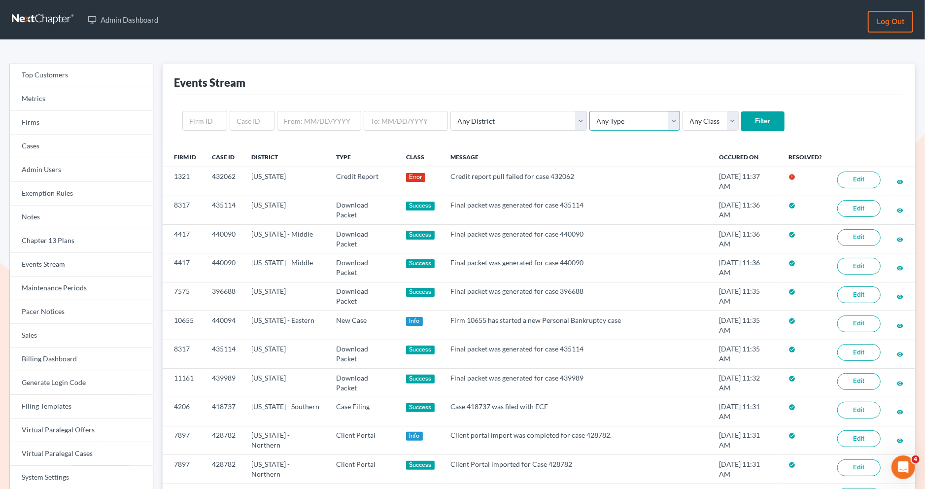
click at [611, 118] on select "Any Type Case Applied To Plan Case Archive Case Duplicate Case Filing Chapter 1…" at bounding box center [634, 121] width 91 height 20
select select "case_filing"
click at [589, 111] on select "Any Type Case Applied To Plan Case Archive Case Duplicate Case Filing Chapter 1…" at bounding box center [634, 121] width 91 height 20
click at [741, 117] on input "Filter" at bounding box center [762, 121] width 43 height 20
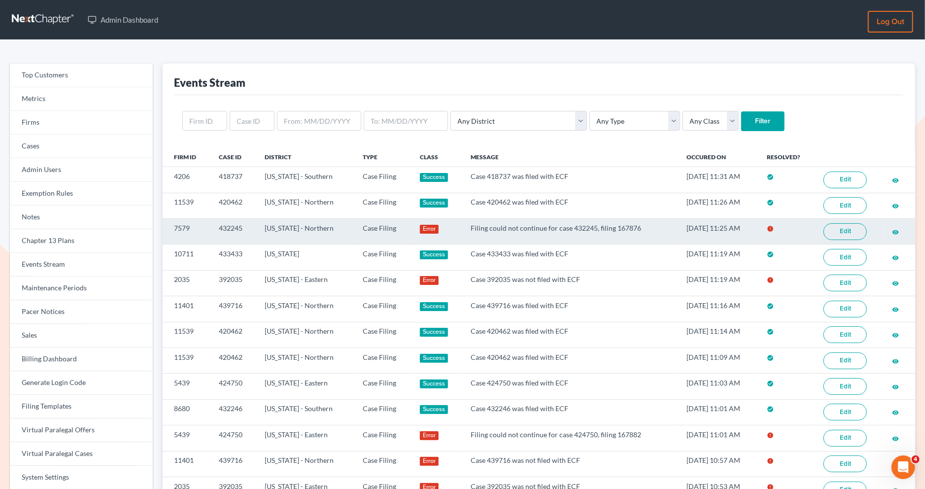
click at [849, 228] on link "Edit" at bounding box center [844, 231] width 43 height 17
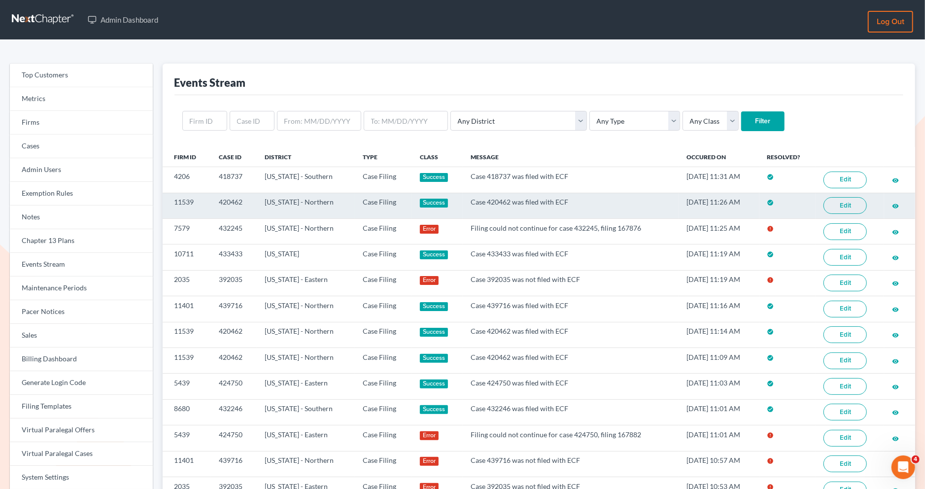
click at [847, 204] on link "Edit" at bounding box center [844, 205] width 43 height 17
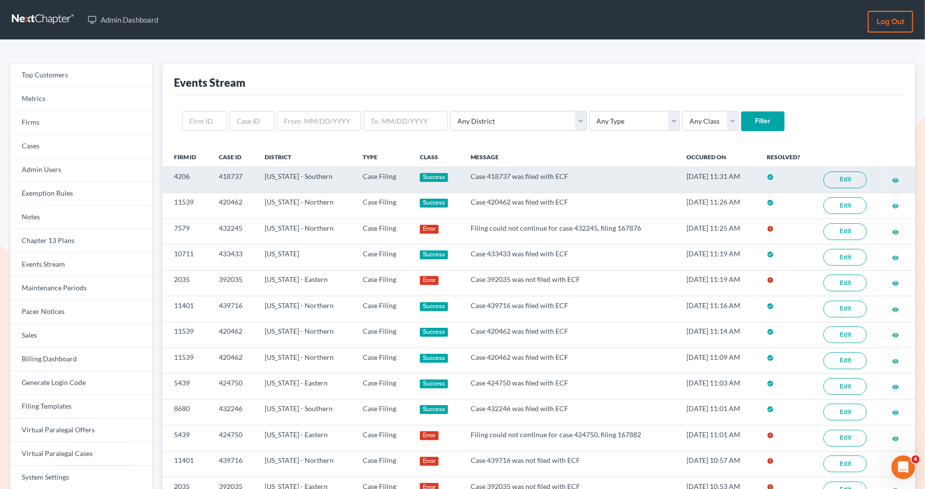
click at [854, 178] on link "Edit" at bounding box center [844, 179] width 43 height 17
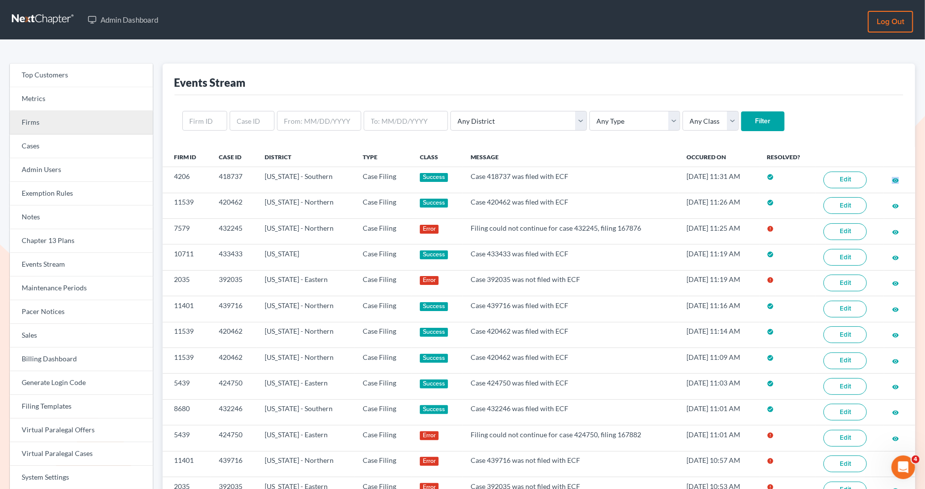
click at [89, 128] on link "Firms" at bounding box center [81, 123] width 143 height 24
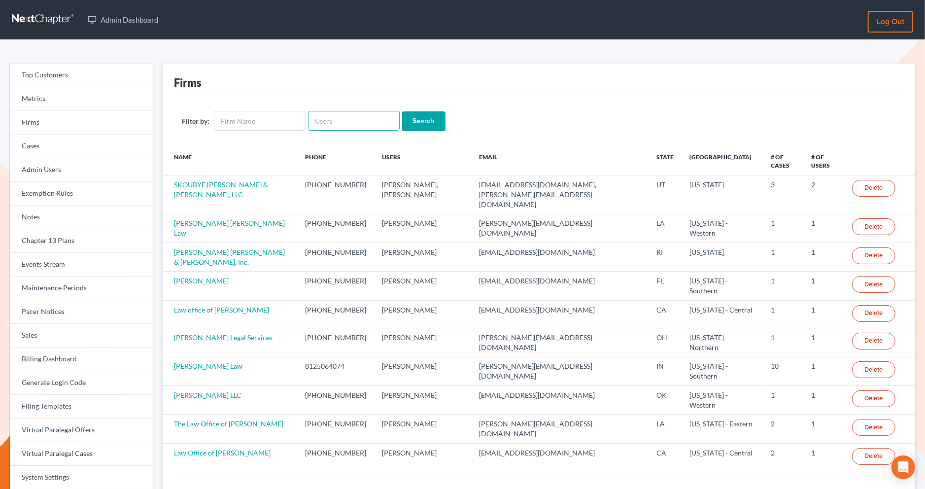
click at [317, 125] on input "text" at bounding box center [354, 121] width 92 height 20
paste input "[PERSON_NAME]"
type input "[PERSON_NAME]"
click at [412, 122] on input "Search" at bounding box center [423, 121] width 43 height 20
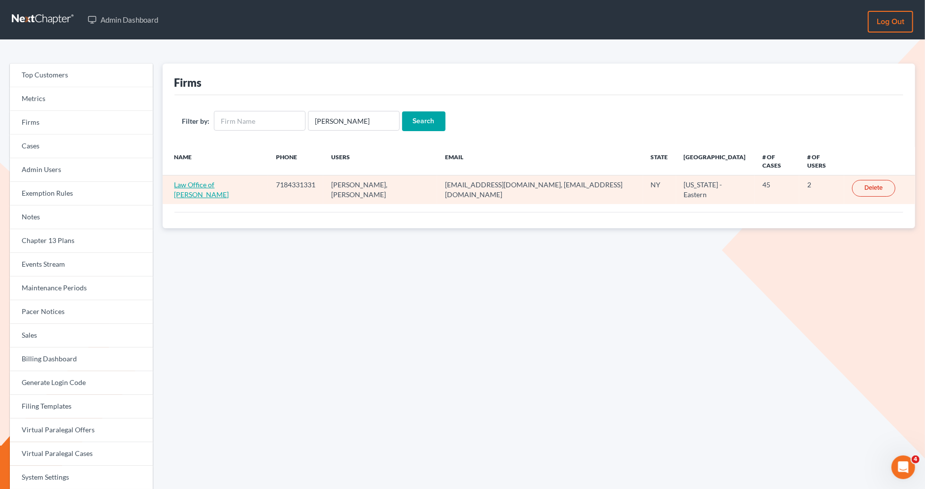
click at [216, 180] on link "Law Office of John Garzon" at bounding box center [201, 189] width 55 height 18
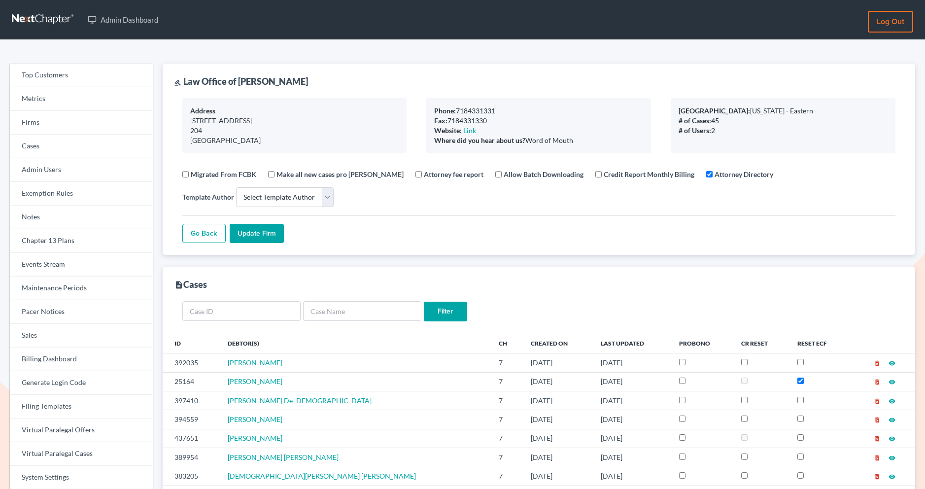
select select
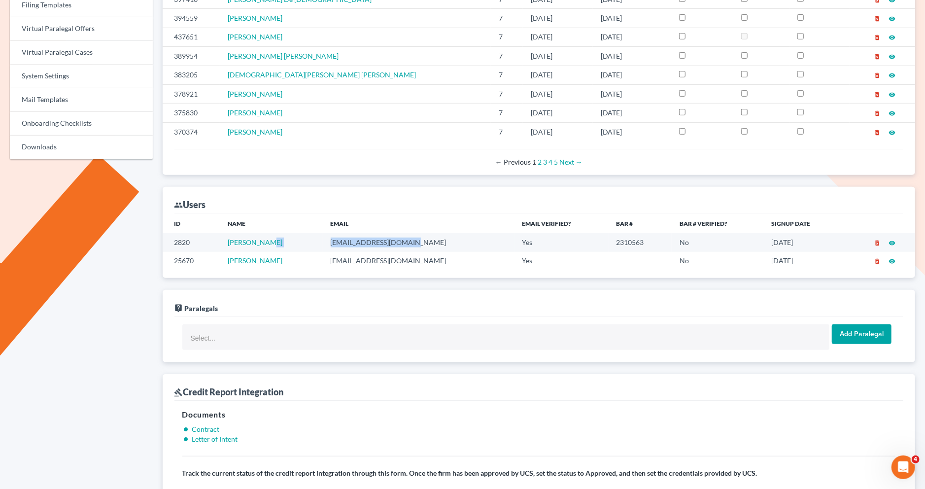
drag, startPoint x: 406, startPoint y: 238, endPoint x: 304, endPoint y: 237, distance: 101.5
click at [304, 237] on tr "2820 John Garzon attyjohngarzon@msn.com Yes 2310563 No 08/26/2017 delete_foreve…" at bounding box center [539, 242] width 753 height 18
copy tr "[EMAIL_ADDRESS][DOMAIN_NAME]"
drag, startPoint x: 410, startPoint y: 262, endPoint x: 319, endPoint y: 259, distance: 91.7
click at [323, 260] on td "legalhelper14@gmail.com" at bounding box center [419, 261] width 192 height 18
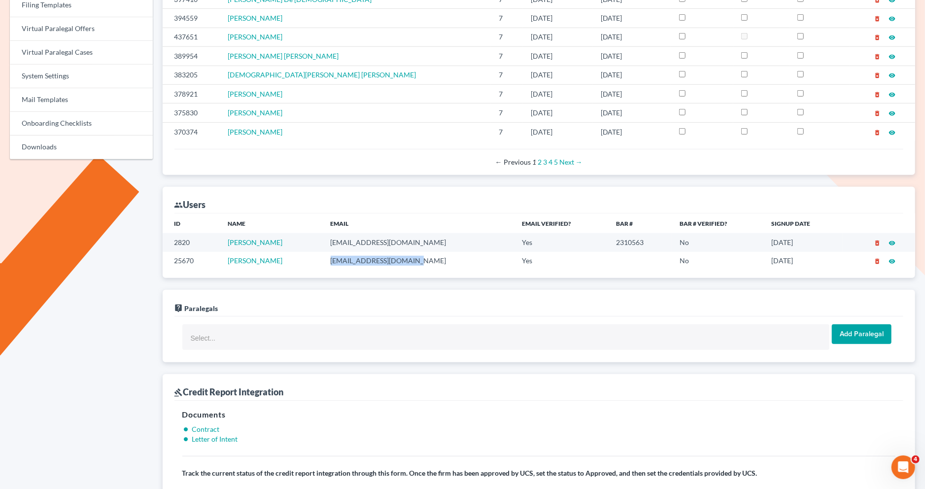
copy td "legalhelper14@gmail.com"
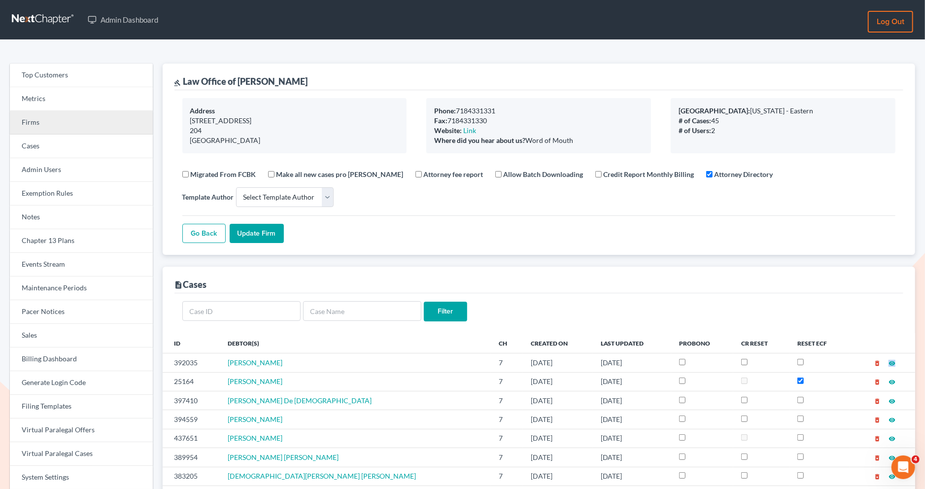
click at [84, 123] on link "Firms" at bounding box center [81, 123] width 143 height 24
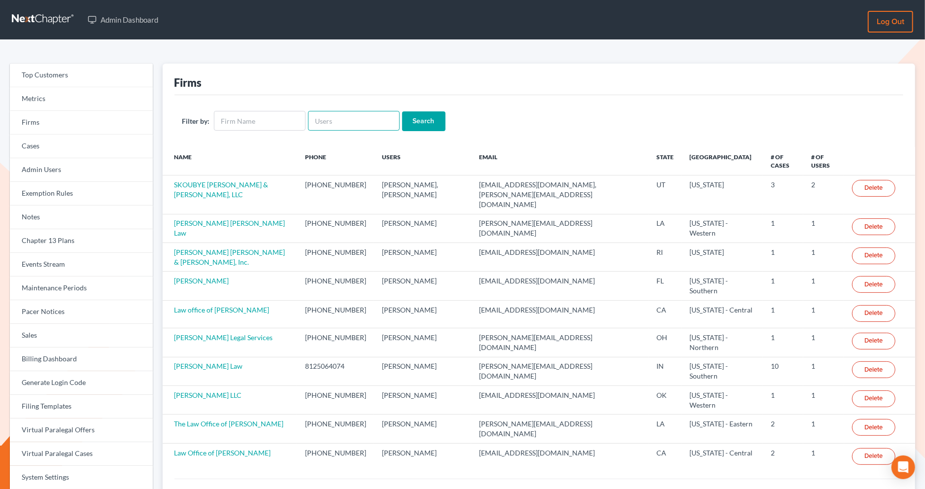
click at [331, 117] on input "text" at bounding box center [354, 121] width 92 height 20
paste input "[EMAIL_ADDRESS][DOMAIN_NAME]"
type input "attyjohngarzon@msn.com"
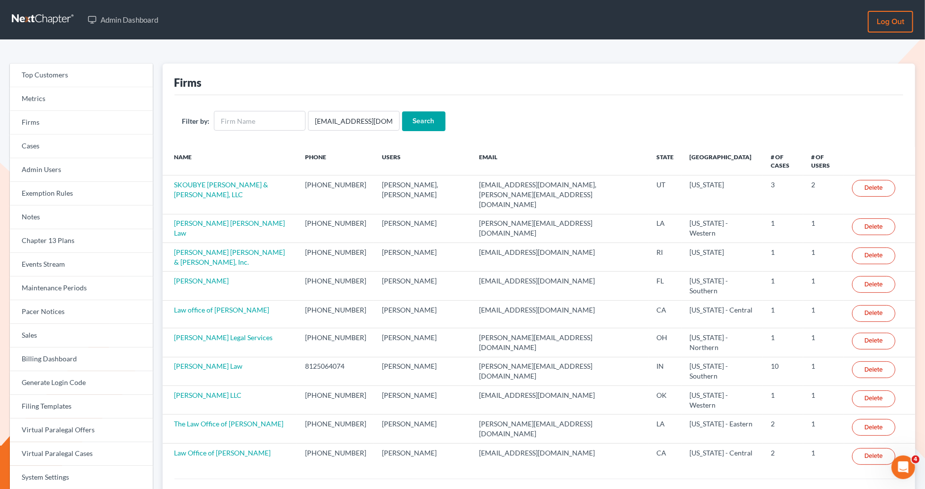
click at [429, 112] on input "Search" at bounding box center [423, 121] width 43 height 20
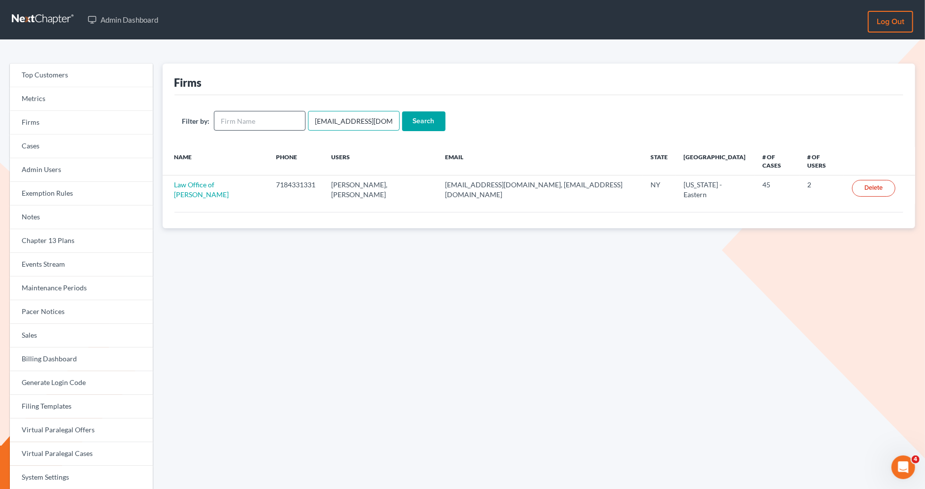
drag, startPoint x: 318, startPoint y: 119, endPoint x: 286, endPoint y: 119, distance: 31.5
click at [286, 119] on form "Filter by: attyjohngarzon@msn.com Search" at bounding box center [538, 121] width 713 height 20
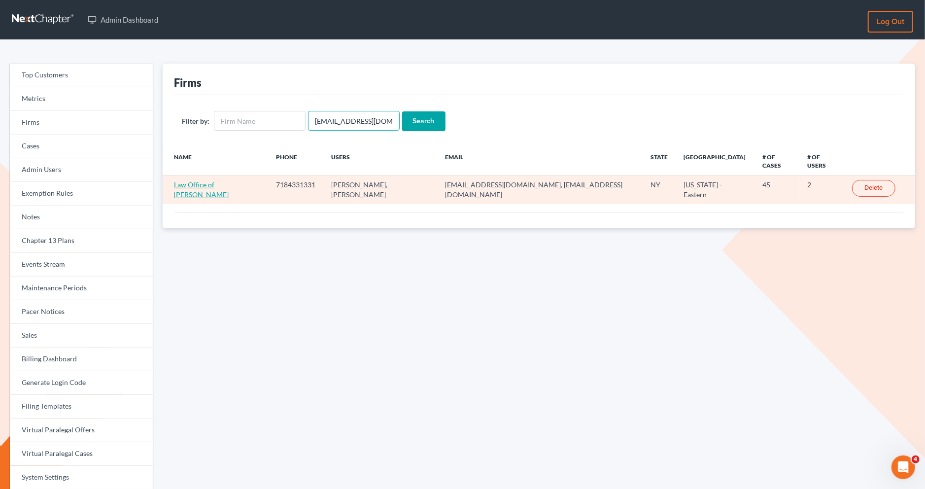
type input "attyjohngarzon@msn.com"
click at [229, 180] on link "Law Office of John Garzon" at bounding box center [201, 189] width 55 height 18
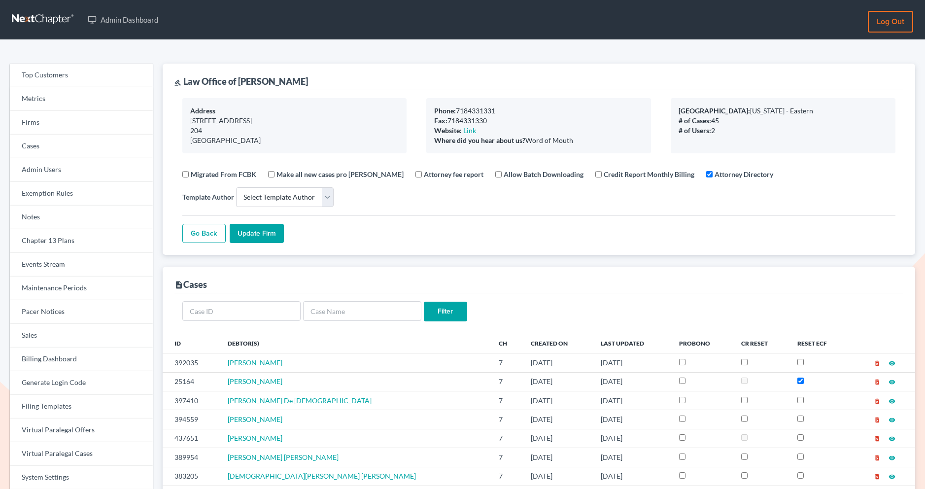
select select
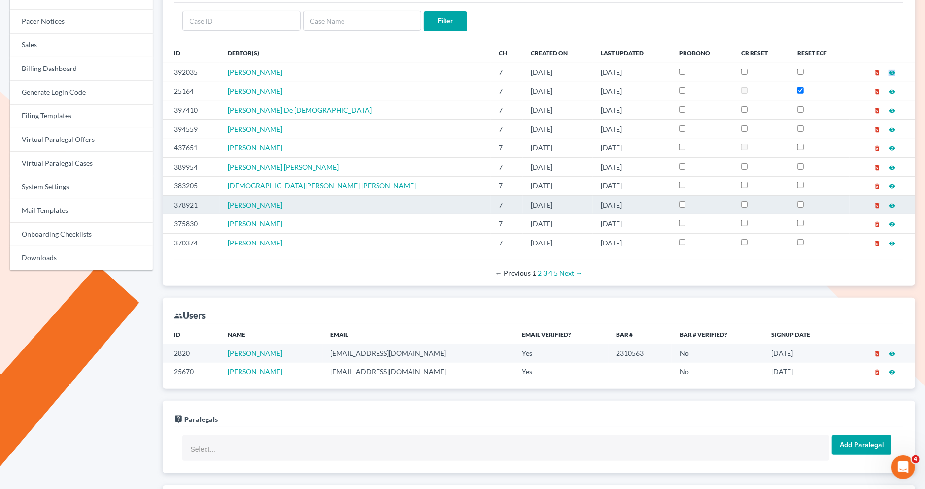
scroll to position [330, 0]
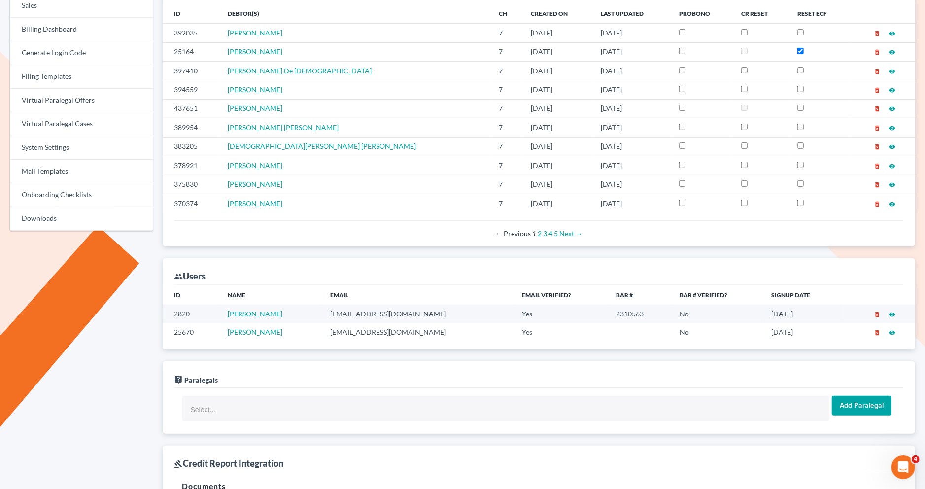
click at [413, 323] on td "[EMAIL_ADDRESS][DOMAIN_NAME]" at bounding box center [419, 332] width 192 height 18
drag, startPoint x: 410, startPoint y: 329, endPoint x: 305, endPoint y: 326, distance: 105.0
click at [305, 326] on tr "25670 [PERSON_NAME] [EMAIL_ADDRESS][DOMAIN_NAME] Yes No [DATE] delete_forever v…" at bounding box center [539, 332] width 753 height 18
copy tr "[EMAIL_ADDRESS][DOMAIN_NAME]"
drag, startPoint x: 412, startPoint y: 310, endPoint x: 311, endPoint y: 306, distance: 100.6
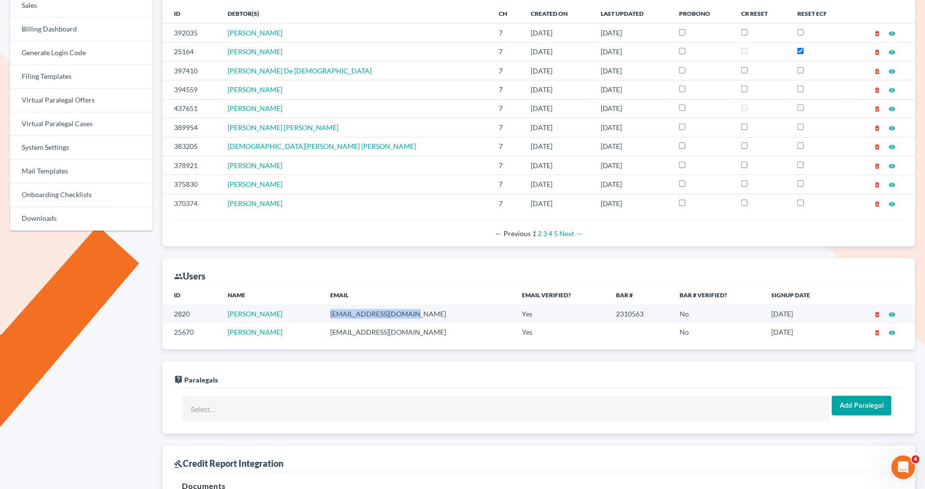
click at [311, 306] on tr "2820 [PERSON_NAME] [EMAIL_ADDRESS][DOMAIN_NAME] Yes 2310563 No [DATE] delete_fo…" at bounding box center [539, 313] width 753 height 18
copy tr "[EMAIL_ADDRESS][DOMAIN_NAME]"
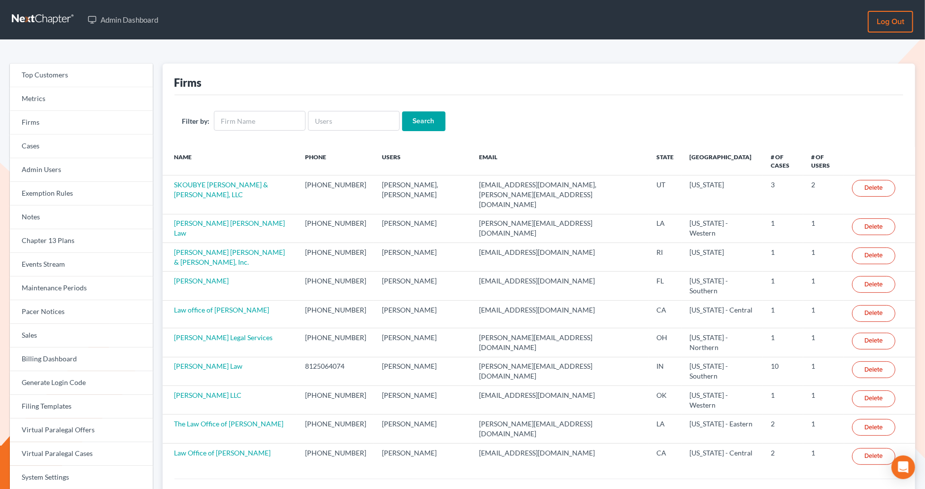
click at [354, 133] on div "Filter by: Search" at bounding box center [538, 121] width 729 height 52
click at [352, 125] on input "text" at bounding box center [354, 121] width 92 height 20
type input "[PERSON_NAME]"
click at [402, 111] on input "Search" at bounding box center [423, 121] width 43 height 20
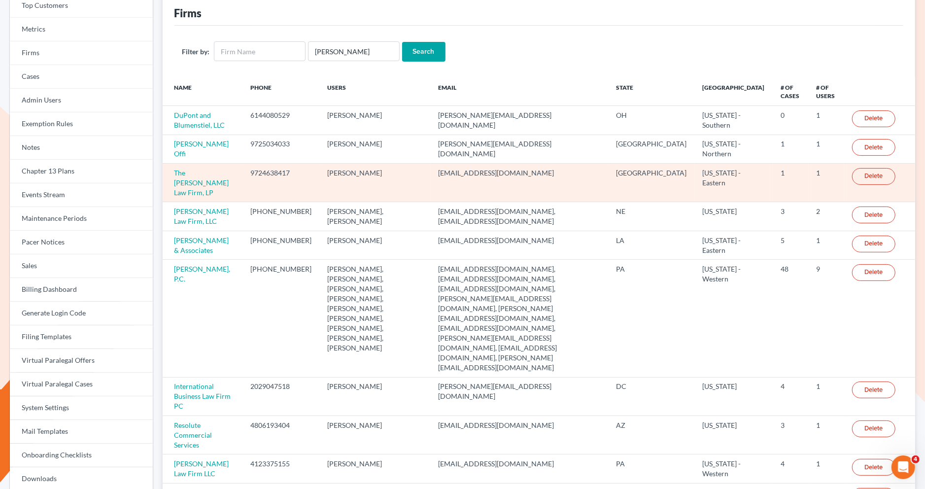
scroll to position [78, 0]
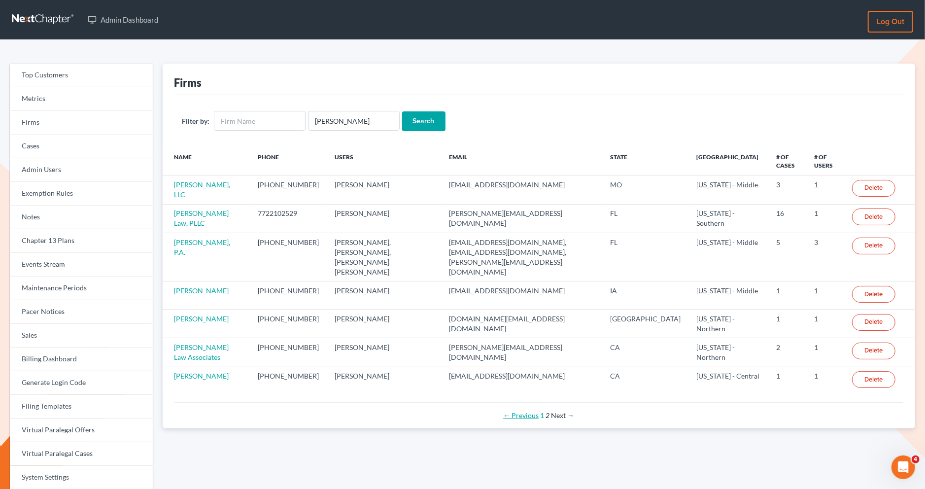
click at [525, 411] on link "← Previous" at bounding box center [520, 415] width 35 height 8
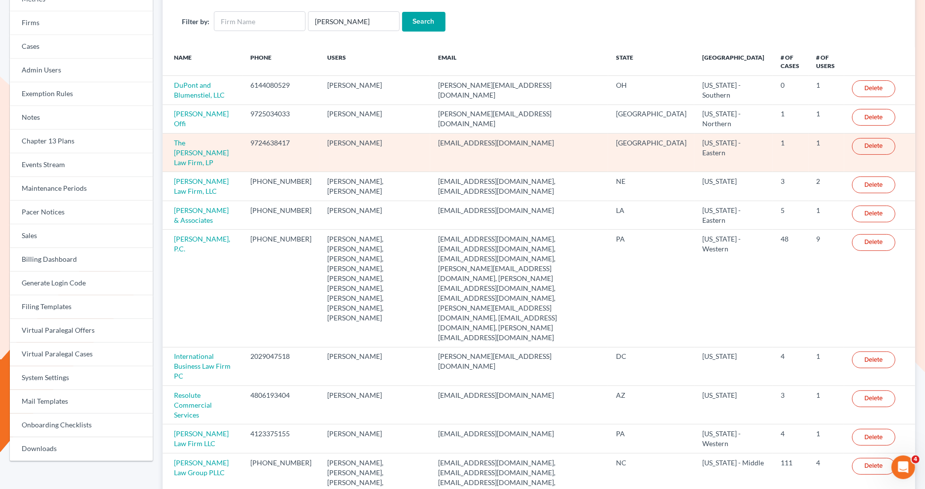
scroll to position [102, 0]
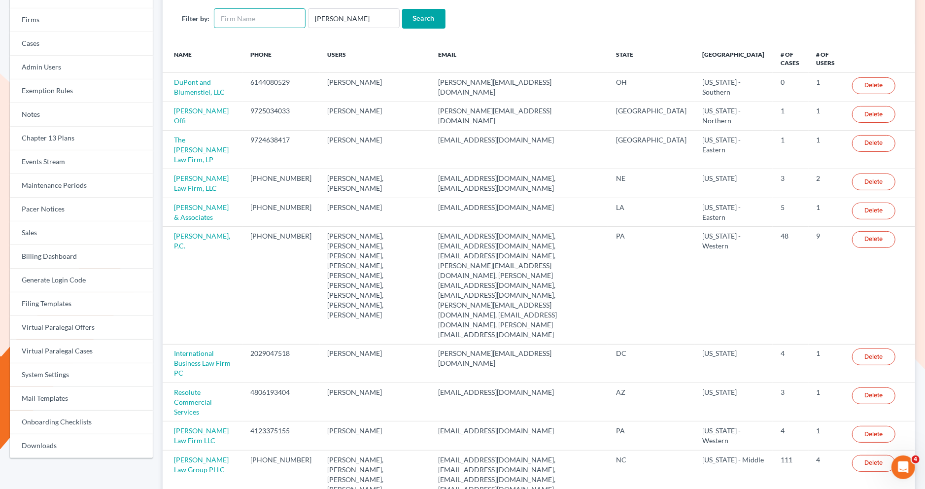
click at [257, 22] on input "text" at bounding box center [260, 18] width 92 height 20
drag, startPoint x: 340, startPoint y: 19, endPoint x: 273, endPoint y: 16, distance: 67.1
click at [273, 16] on form "Filter by: kirk Search" at bounding box center [538, 18] width 713 height 20
click at [232, 21] on input "text" at bounding box center [260, 18] width 92 height 20
type input "kirk"
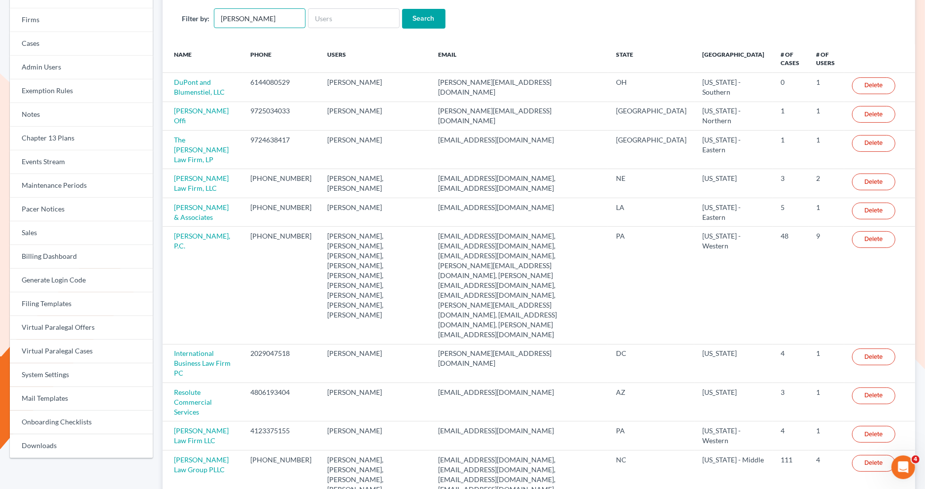
click at [402, 9] on input "Search" at bounding box center [423, 19] width 43 height 20
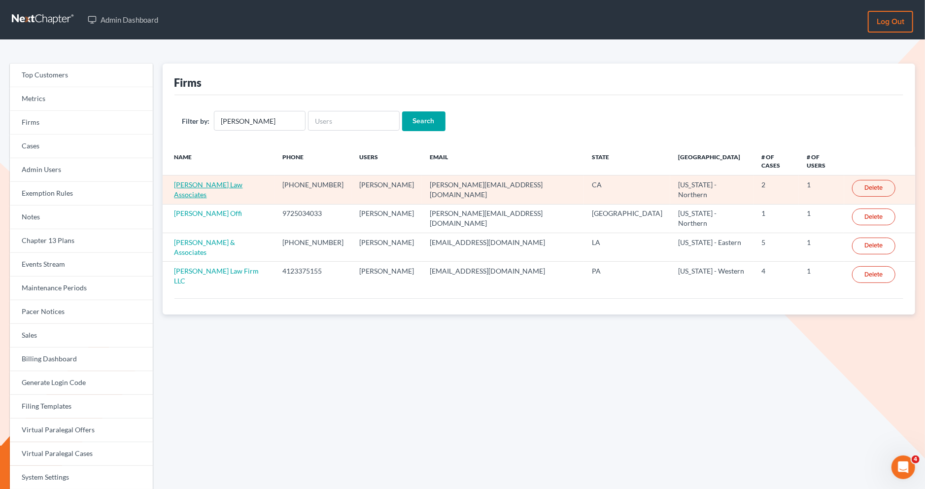
click at [224, 180] on link "[PERSON_NAME] Law Associates" at bounding box center [208, 189] width 68 height 18
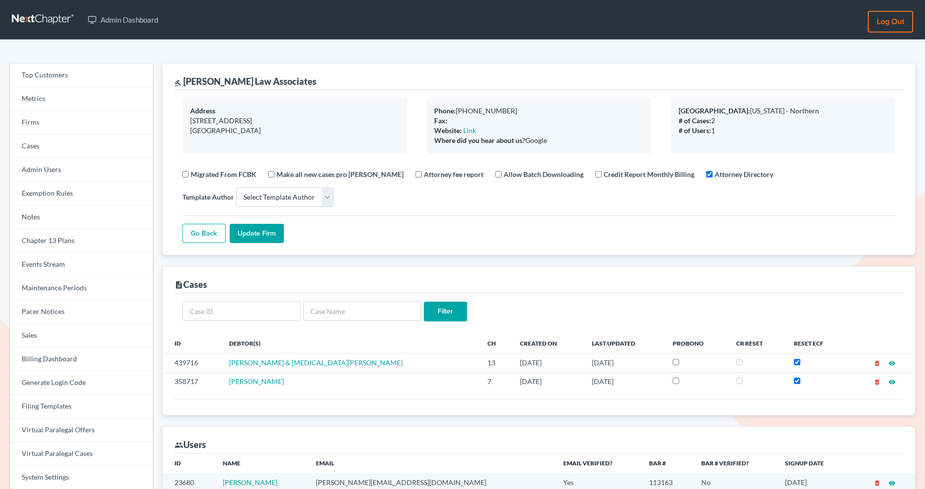
select select
click at [131, 116] on link "Firms" at bounding box center [81, 123] width 143 height 24
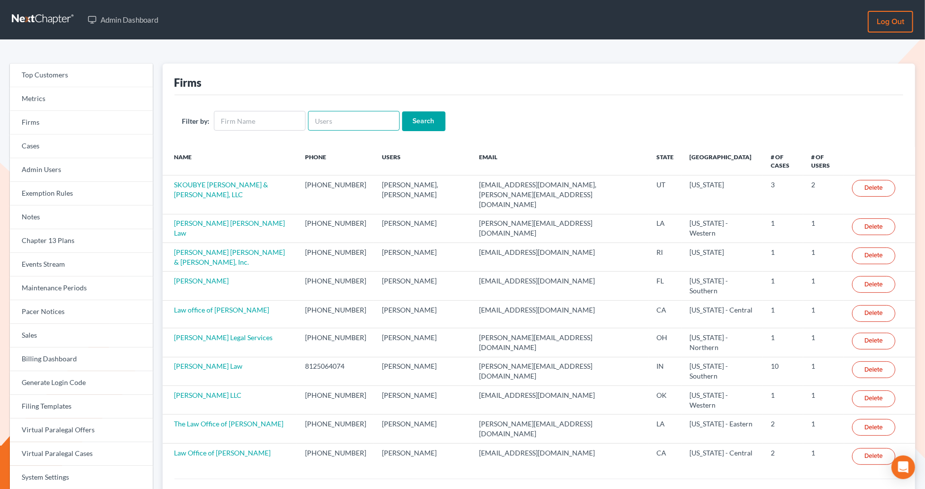
click at [379, 120] on input "text" at bounding box center [354, 121] width 92 height 20
paste input "[PERSON_NAME][EMAIL_ADDRESS][DOMAIN_NAME]"
type input "[PERSON_NAME][EMAIL_ADDRESS][DOMAIN_NAME]"
click at [419, 119] on input "Search" at bounding box center [423, 121] width 43 height 20
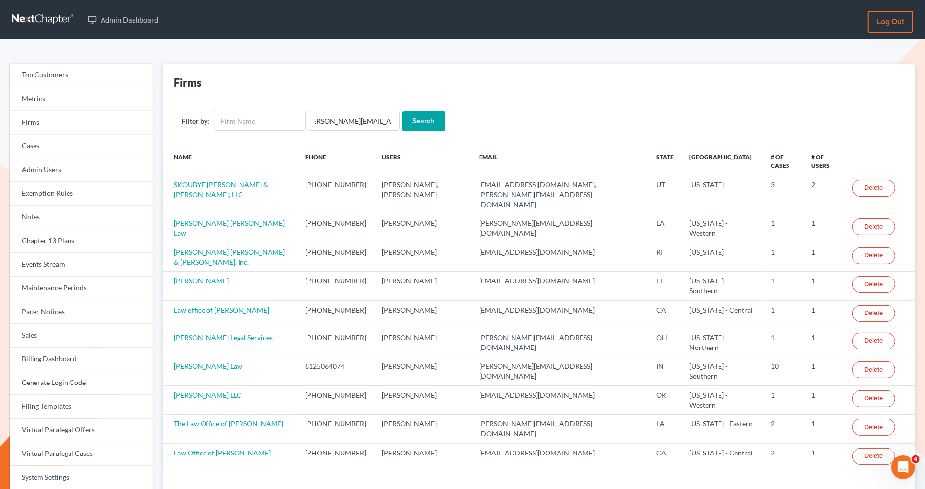
scroll to position [0, 0]
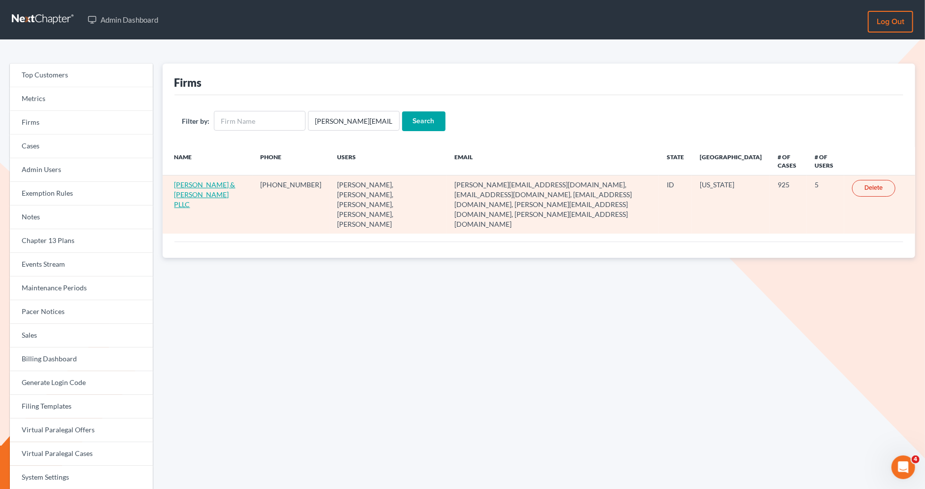
click at [198, 192] on link "[PERSON_NAME] & [PERSON_NAME] PLLC" at bounding box center [204, 194] width 61 height 28
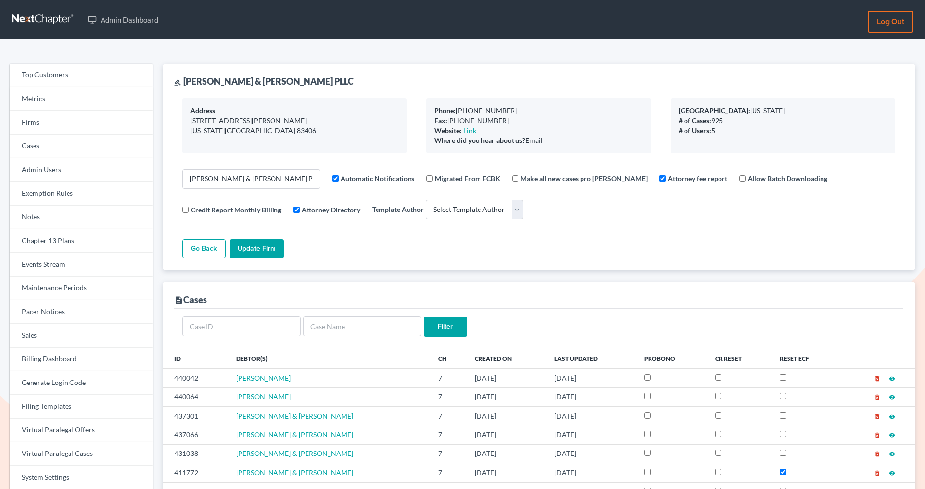
select select
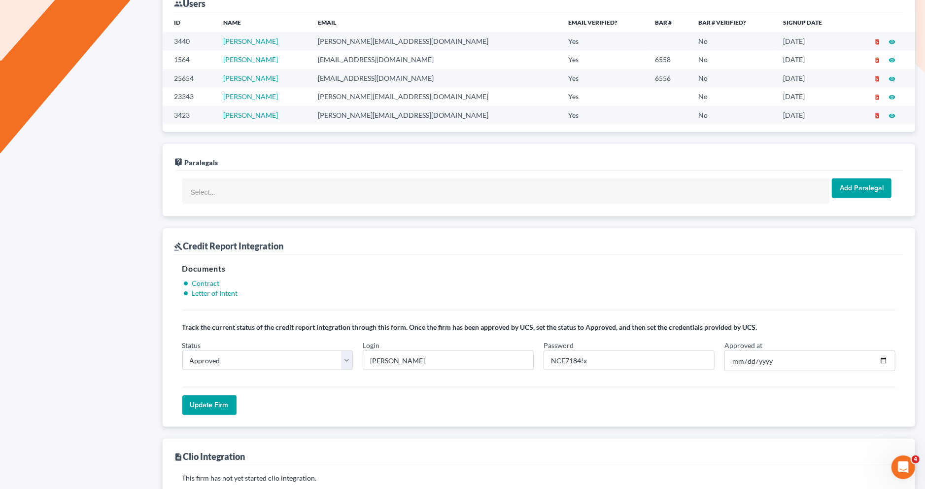
scroll to position [554, 0]
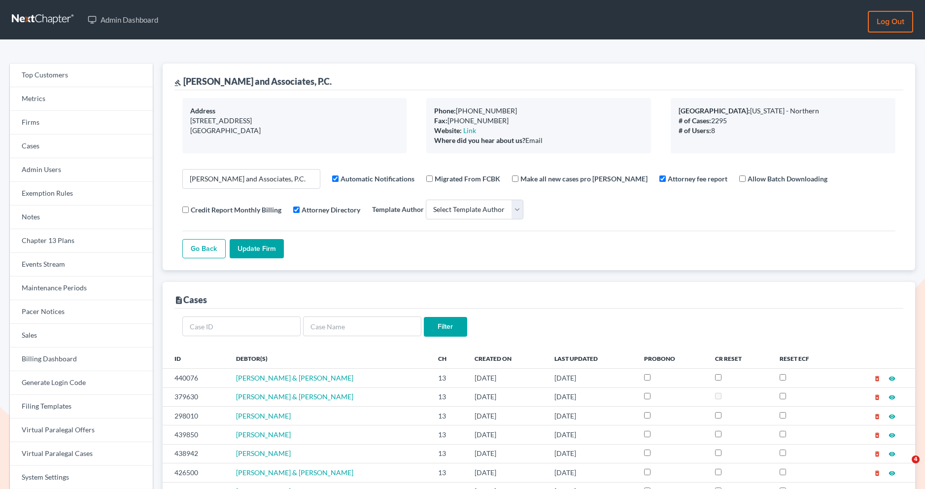
select select
click at [81, 127] on link "Firms" at bounding box center [81, 123] width 143 height 24
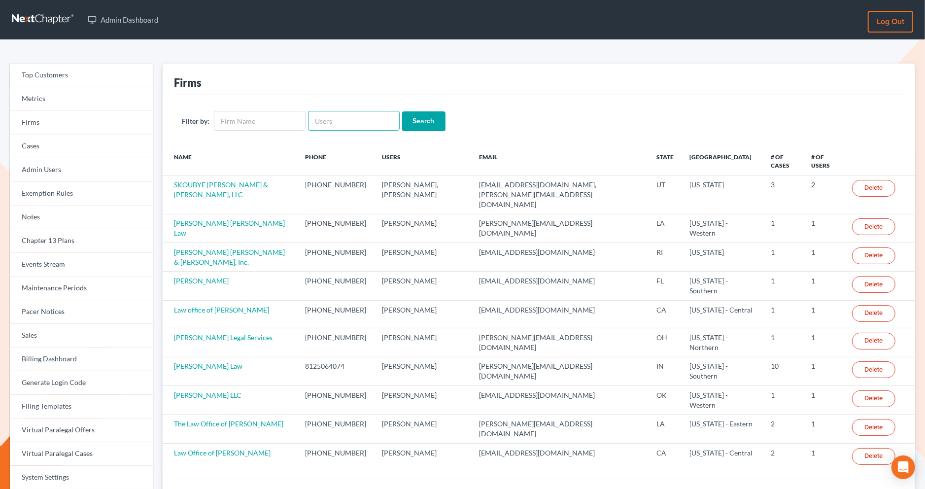
click at [362, 121] on input "text" at bounding box center [354, 121] width 92 height 20
paste input "Legal Logic, Chartered,"
type input "Legal Logic, Chartered,"
drag, startPoint x: 391, startPoint y: 120, endPoint x: 245, endPoint y: 121, distance: 145.3
click at [244, 121] on form "Filter by: Legal Logic, Chartered, Search" at bounding box center [538, 121] width 713 height 20
